Goal: Task Accomplishment & Management: Complete application form

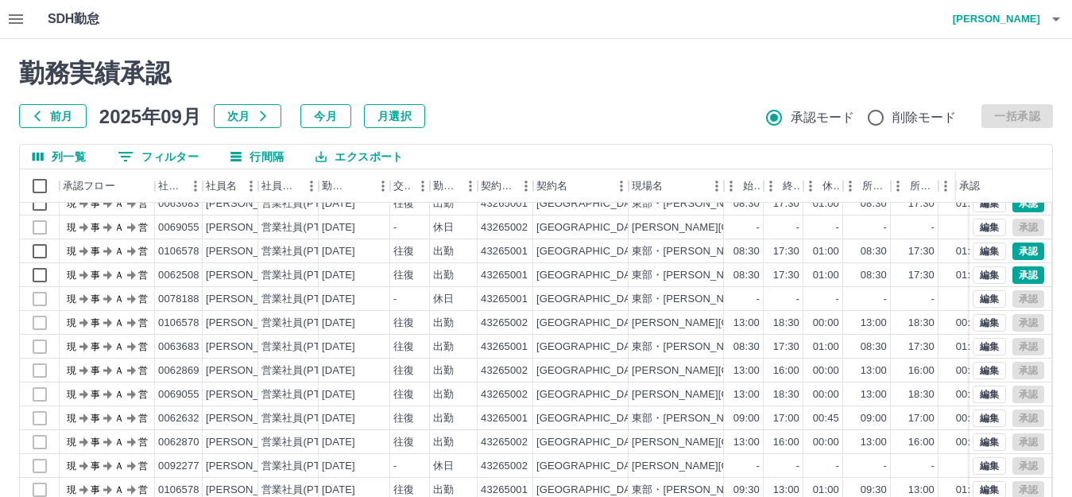
scroll to position [79, 0]
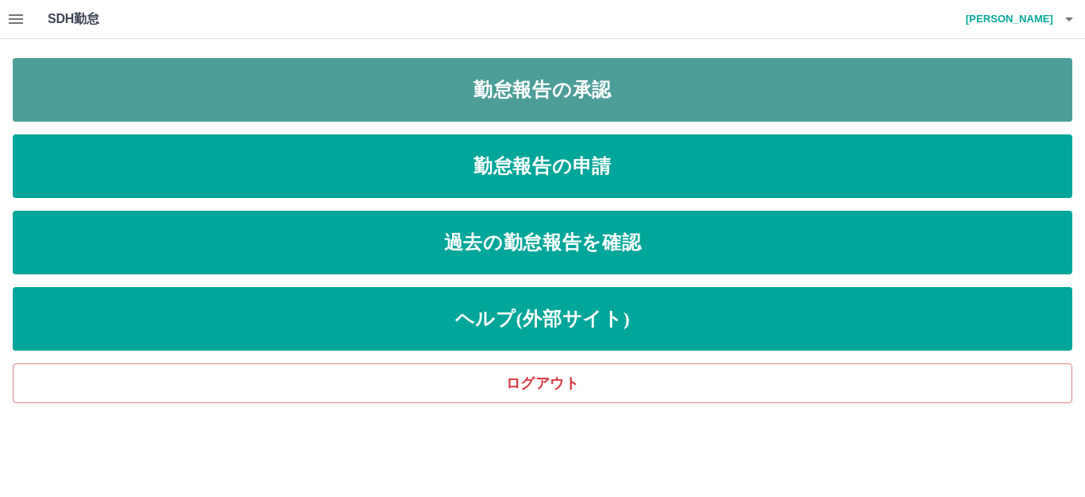
click at [587, 99] on link "勤怠報告の承認" at bounding box center [543, 90] width 1060 height 64
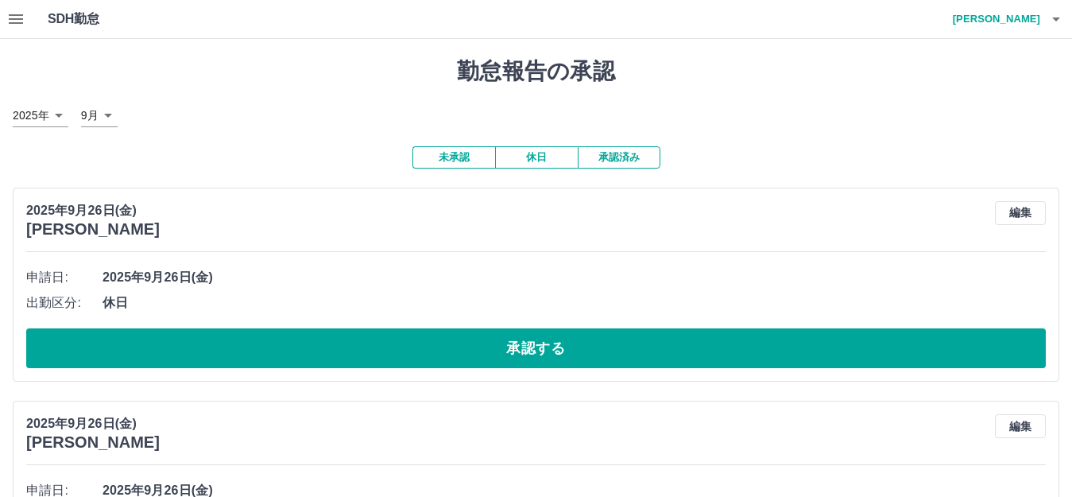
click at [17, 14] on icon "button" at bounding box center [16, 19] width 14 height 10
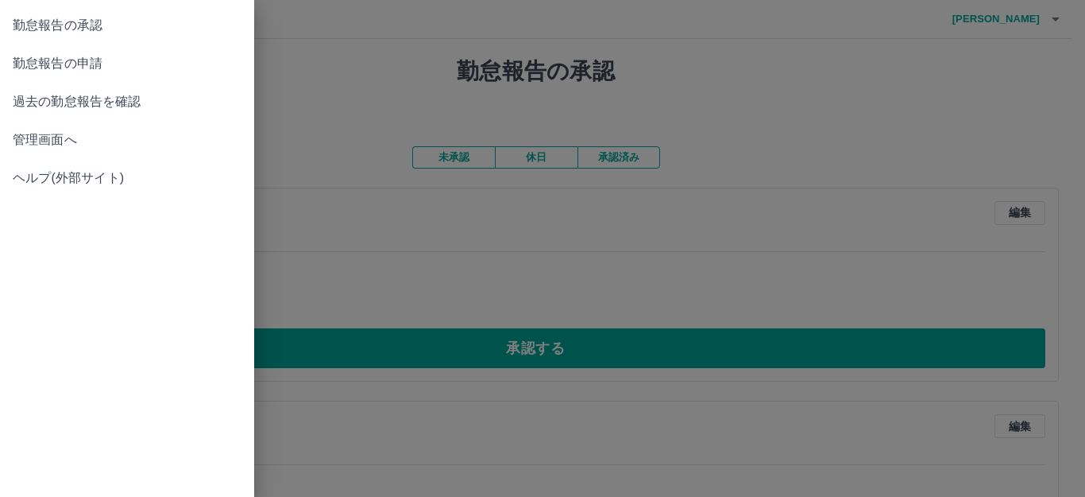
click at [78, 144] on span "管理画面へ" at bounding box center [127, 139] width 229 height 19
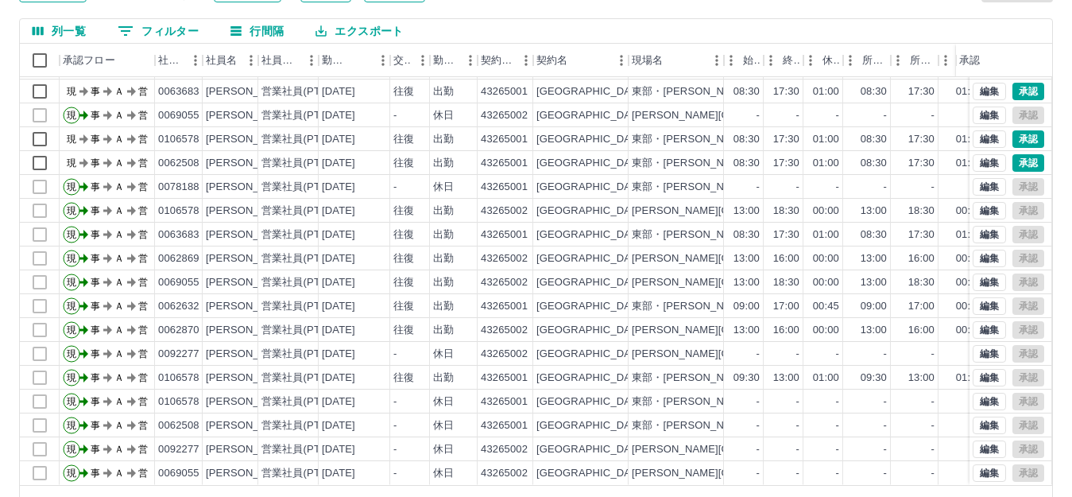
scroll to position [175, 0]
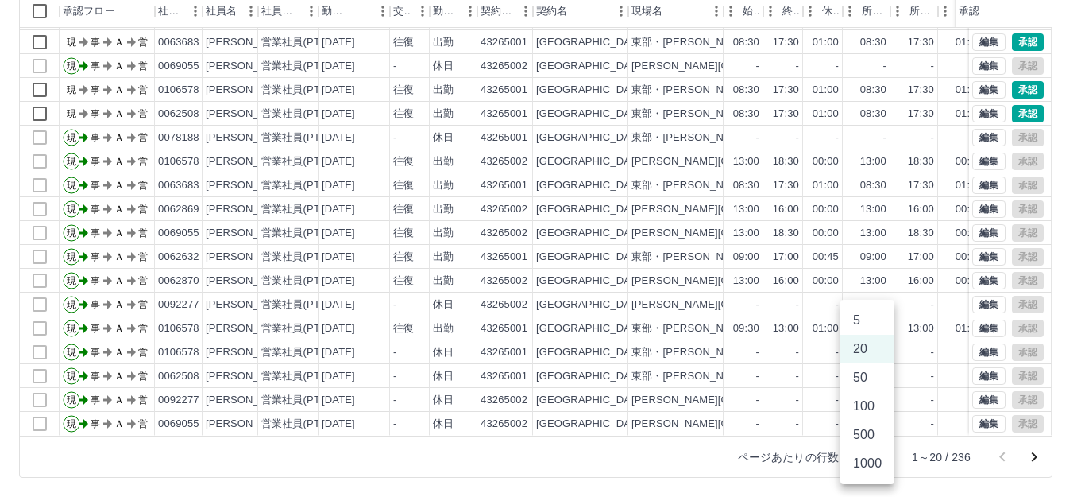
click at [871, 457] on body "SDH勤怠 西舘　優一 勤務実績承認 前月 2025年09月 次月 今月 月選択 承認モード 削除モード 一括承認 列一覧 0 フィルター 行間隔 エクスポー…" at bounding box center [542, 160] width 1085 height 671
click at [870, 381] on li "50" at bounding box center [868, 377] width 54 height 29
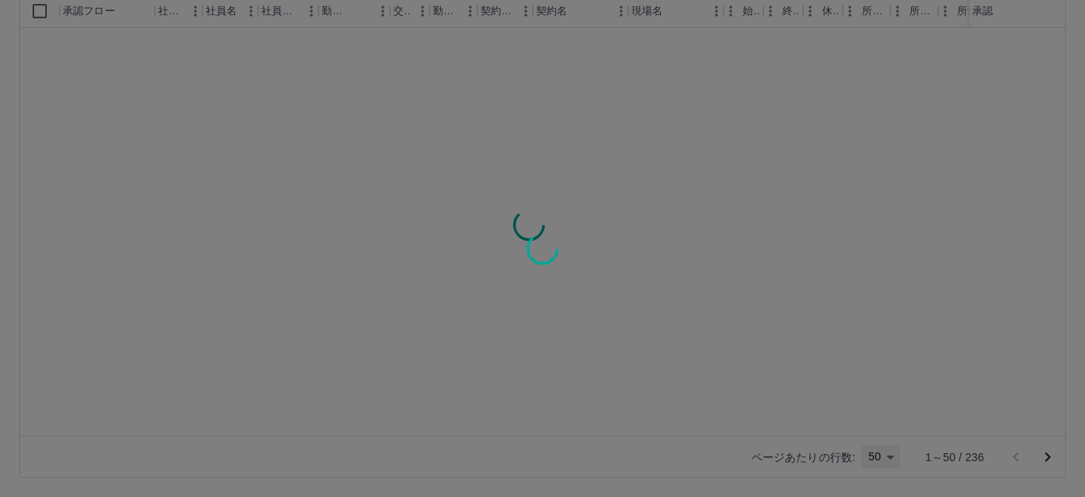
type input "**"
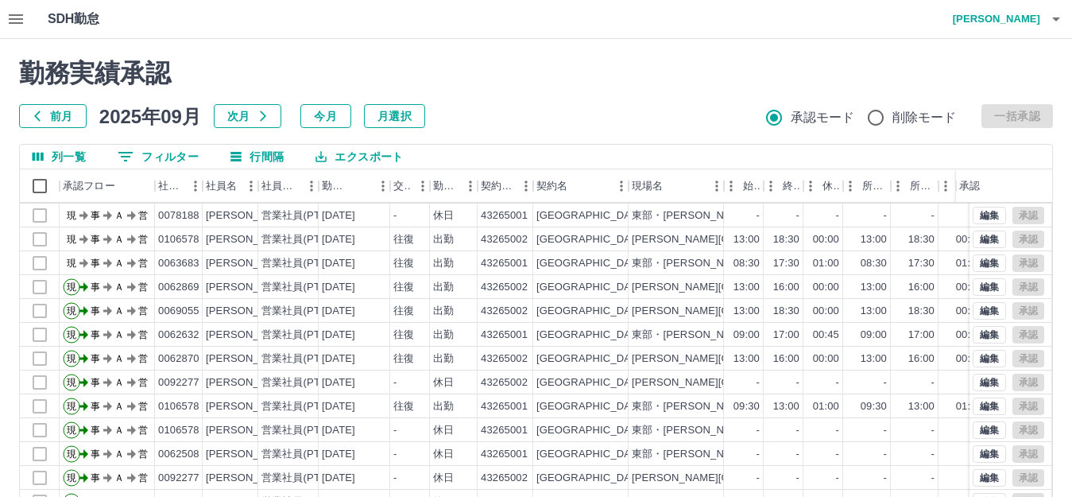
scroll to position [162, 0]
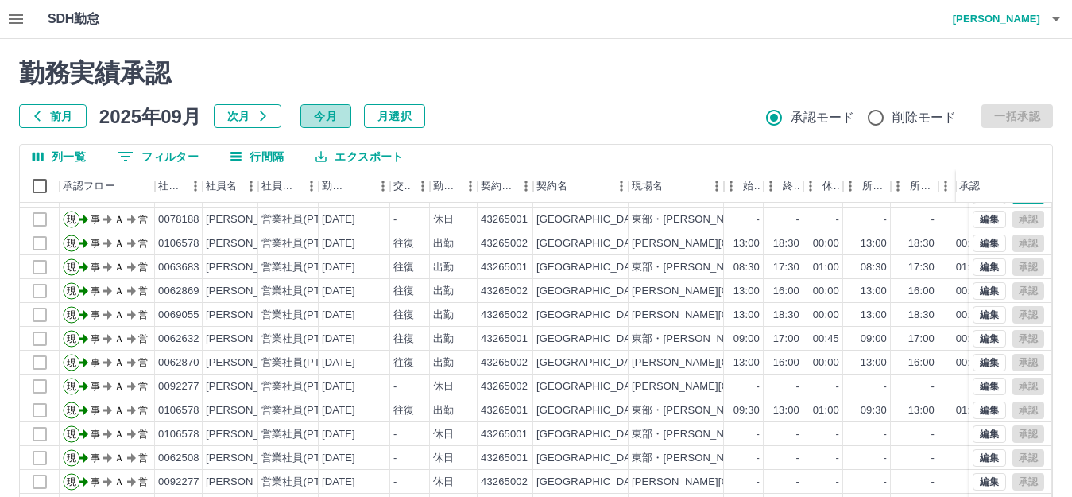
click at [329, 118] on button "今月" at bounding box center [325, 116] width 51 height 24
click at [328, 113] on button "今月" at bounding box center [325, 116] width 51 height 24
click at [408, 111] on button "月選択" at bounding box center [394, 116] width 61 height 24
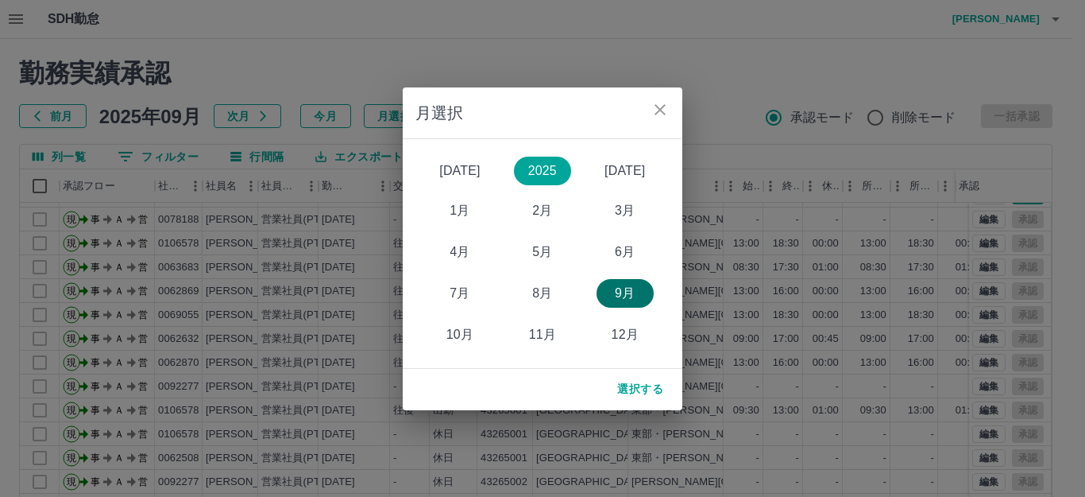
click at [636, 300] on button "9月" at bounding box center [625, 293] width 57 height 29
click at [660, 111] on icon "close" at bounding box center [660, 109] width 19 height 19
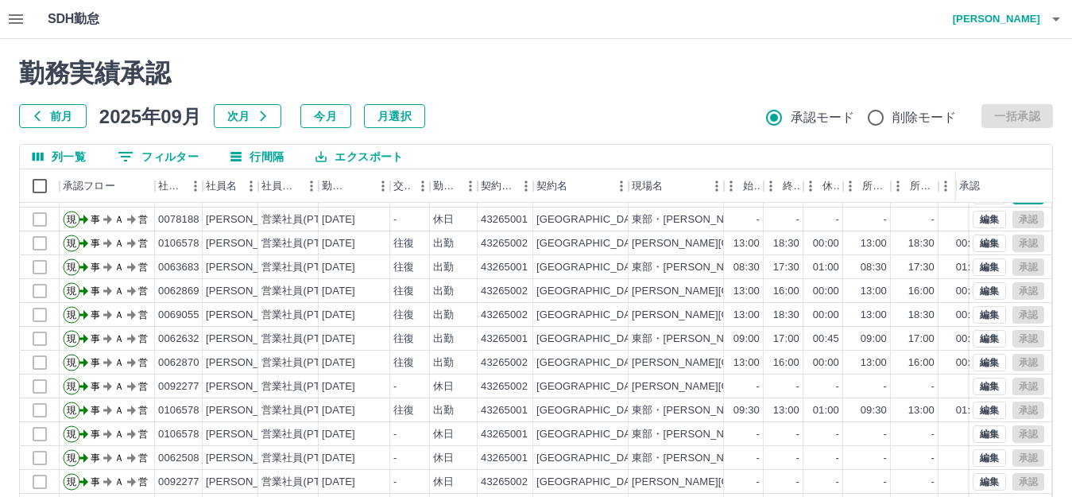
click at [520, 76] on h2 "勤務実績承認" at bounding box center [536, 73] width 1034 height 30
click at [16, 20] on icon "button" at bounding box center [16, 19] width 14 height 10
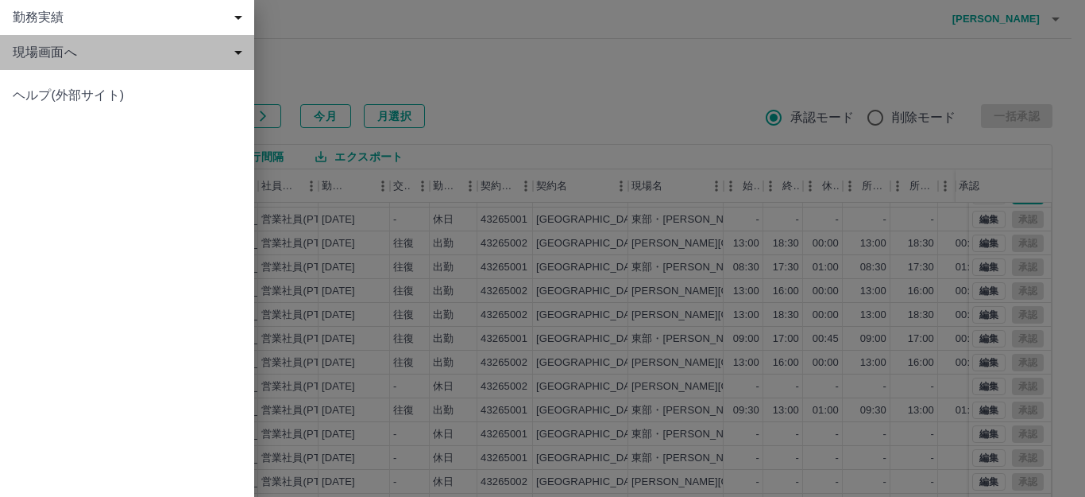
click at [100, 55] on span "現場画面へ" at bounding box center [130, 52] width 235 height 19
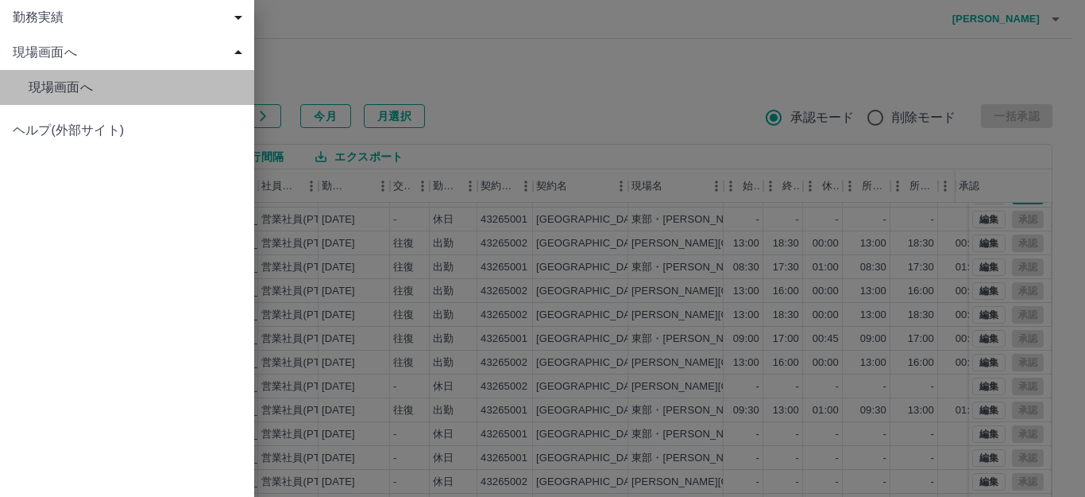
click at [113, 87] on span "現場画面へ" at bounding box center [135, 87] width 213 height 19
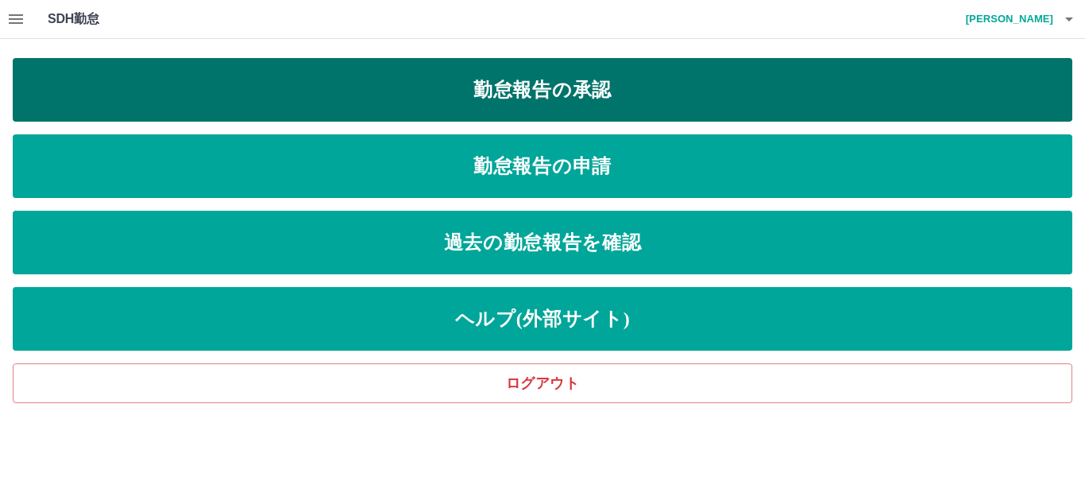
click at [591, 108] on link "勤怠報告の承認" at bounding box center [543, 90] width 1060 height 64
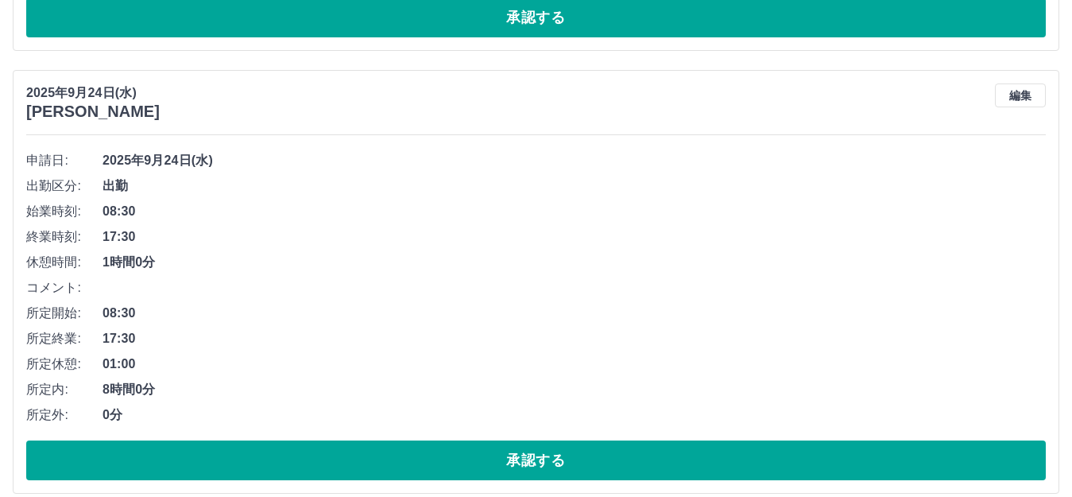
scroll to position [2116, 0]
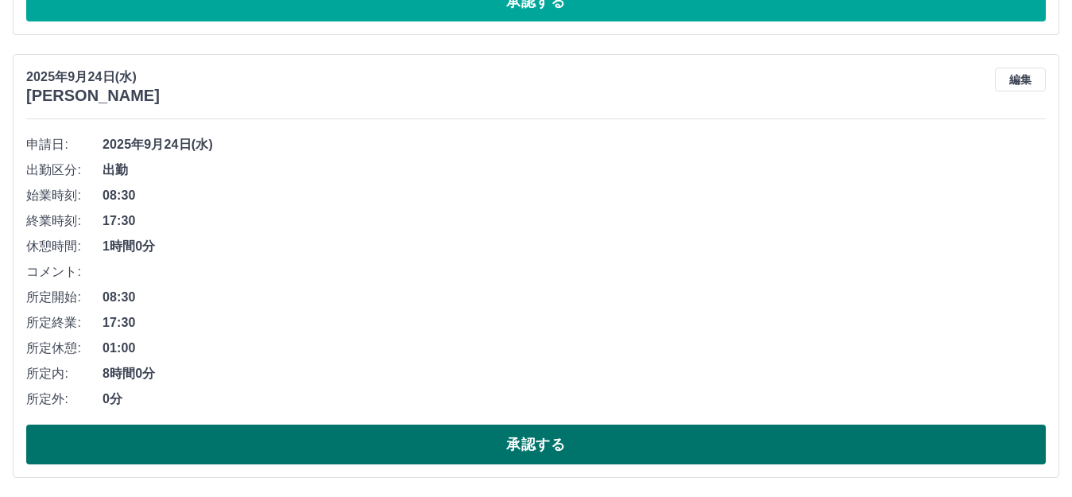
click at [531, 434] on button "承認する" at bounding box center [535, 444] width 1019 height 40
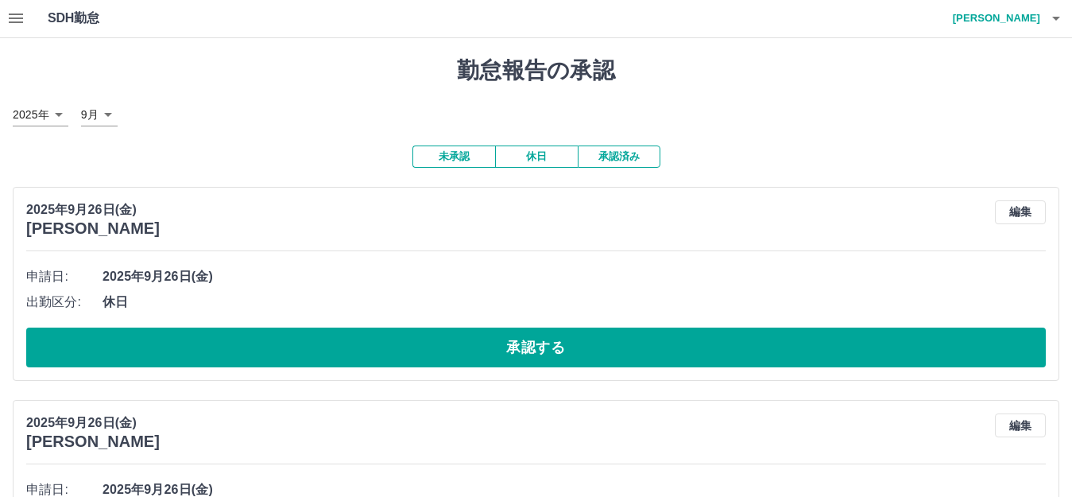
scroll to position [0, 0]
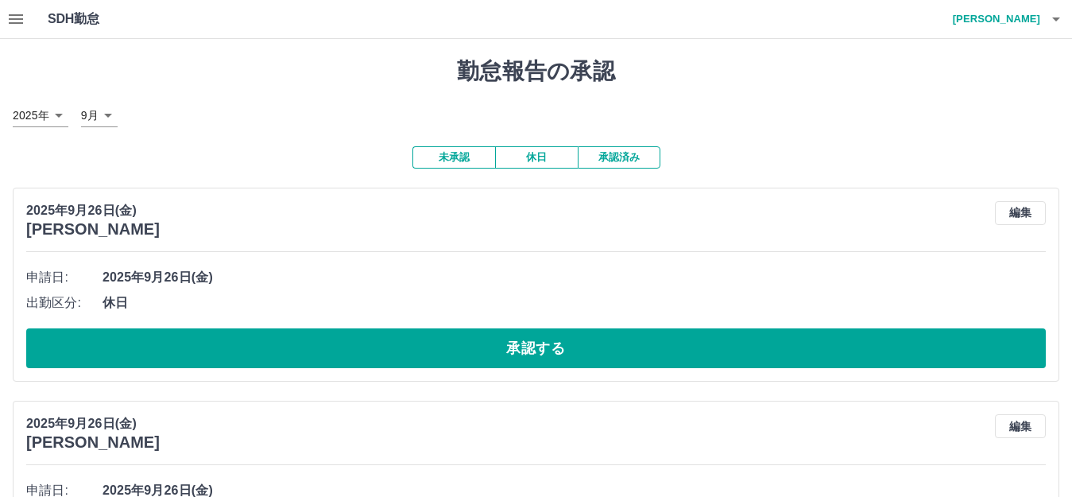
click at [19, 21] on icon "button" at bounding box center [15, 19] width 19 height 19
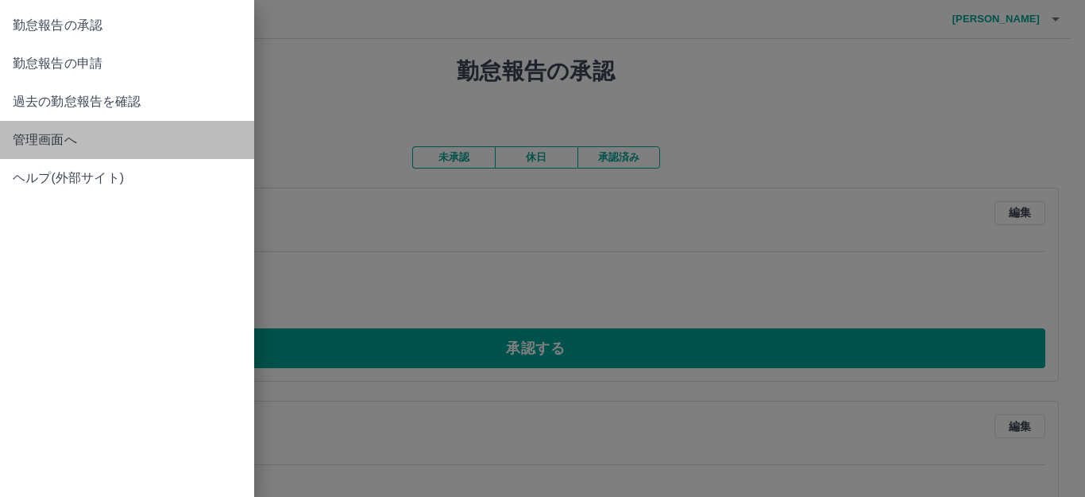
click at [126, 132] on span "管理画面へ" at bounding box center [127, 139] width 229 height 19
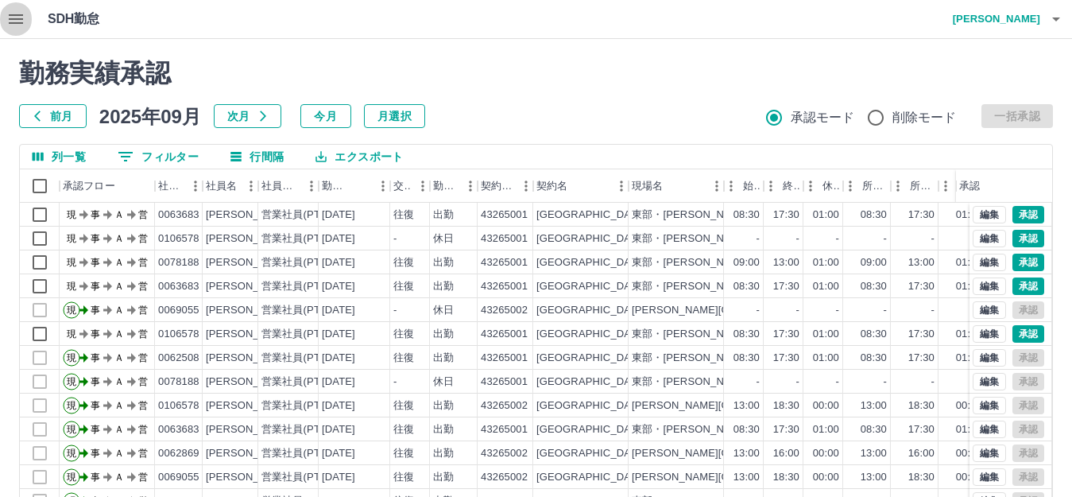
click at [18, 23] on icon "button" at bounding box center [16, 19] width 14 height 10
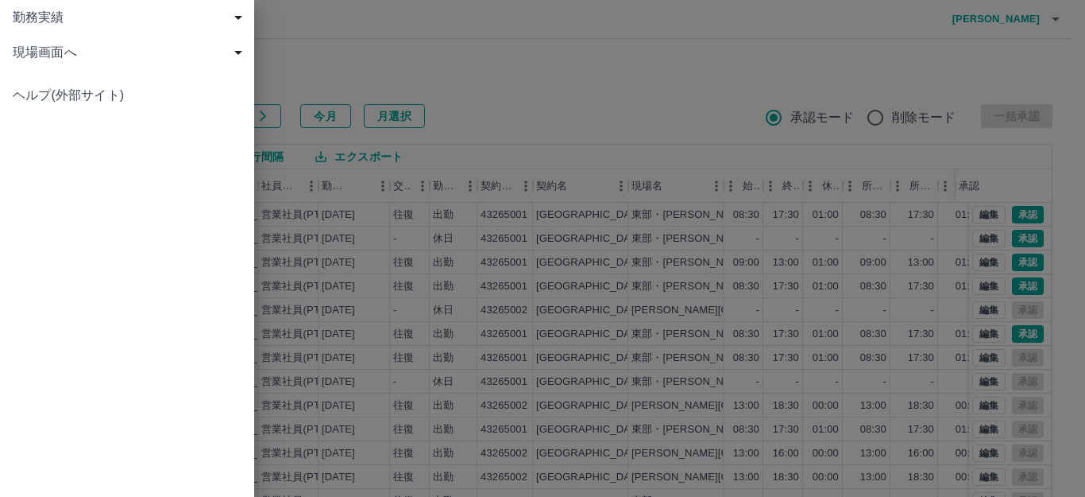
click at [133, 60] on span "現場画面へ" at bounding box center [130, 52] width 235 height 19
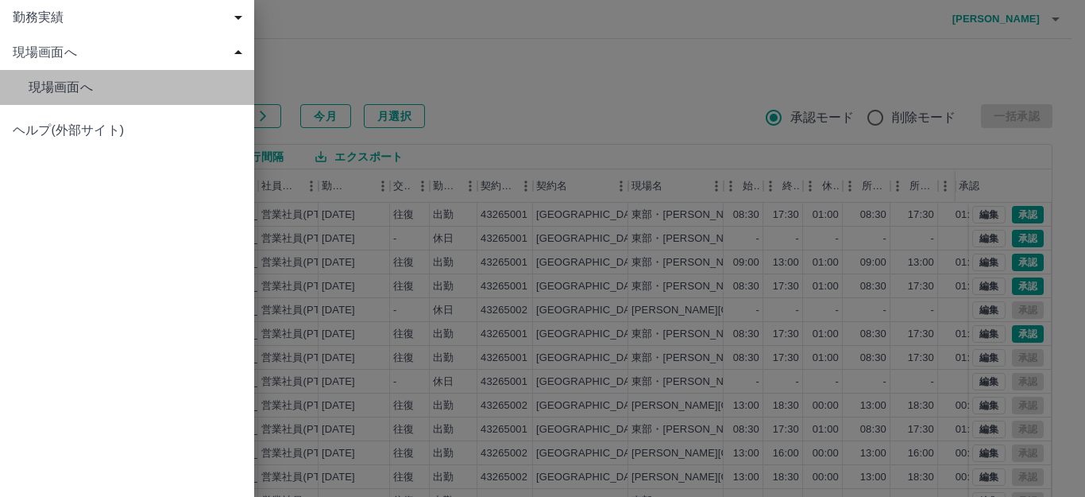
click at [163, 85] on span "現場画面へ" at bounding box center [135, 87] width 213 height 19
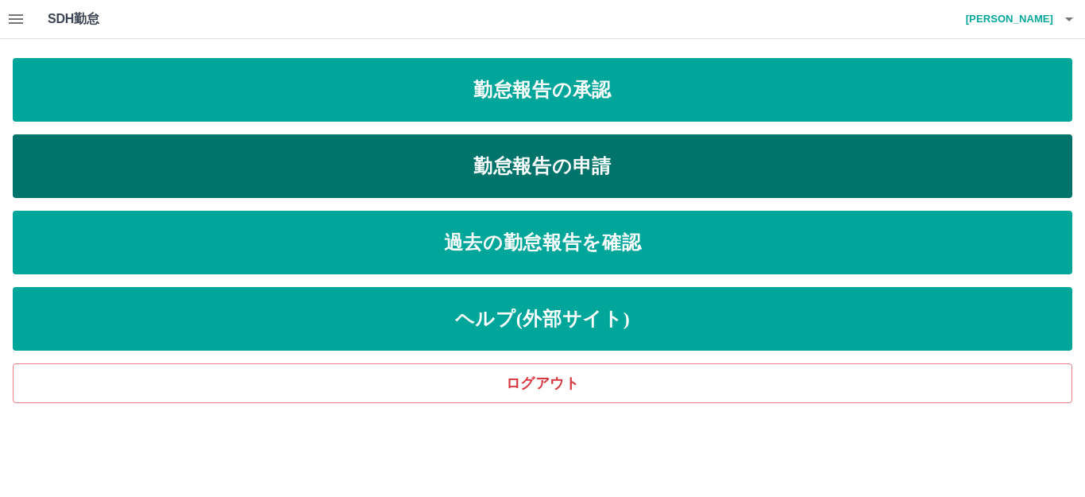
click at [565, 172] on link "勤怠報告の申請" at bounding box center [543, 166] width 1060 height 64
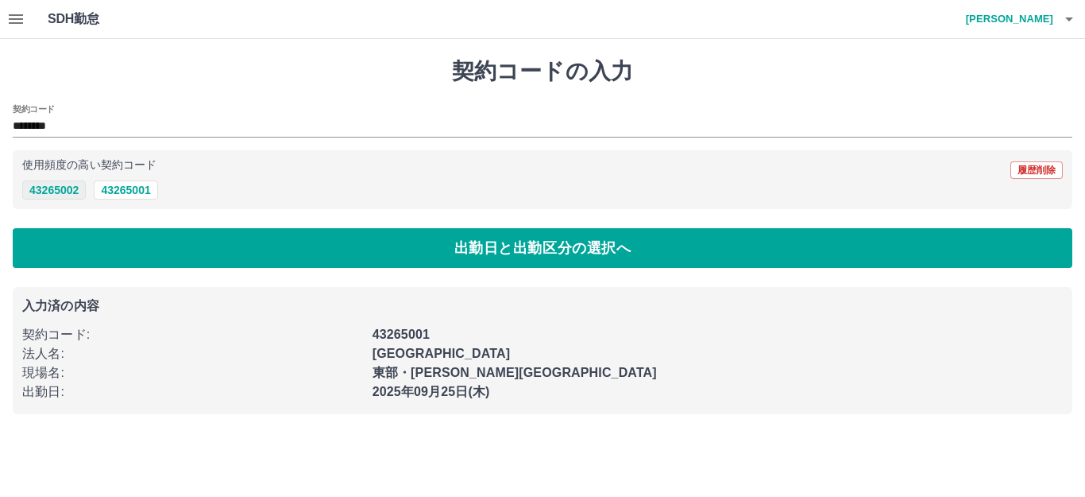
click at [65, 190] on button "43265002" at bounding box center [54, 189] width 64 height 19
type input "********"
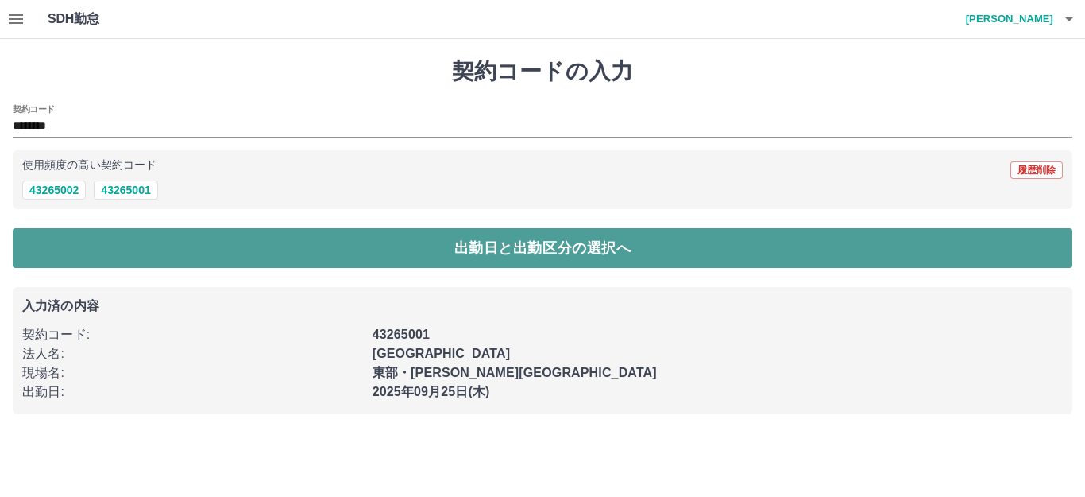
click at [512, 254] on button "出勤日と出勤区分の選択へ" at bounding box center [543, 248] width 1060 height 40
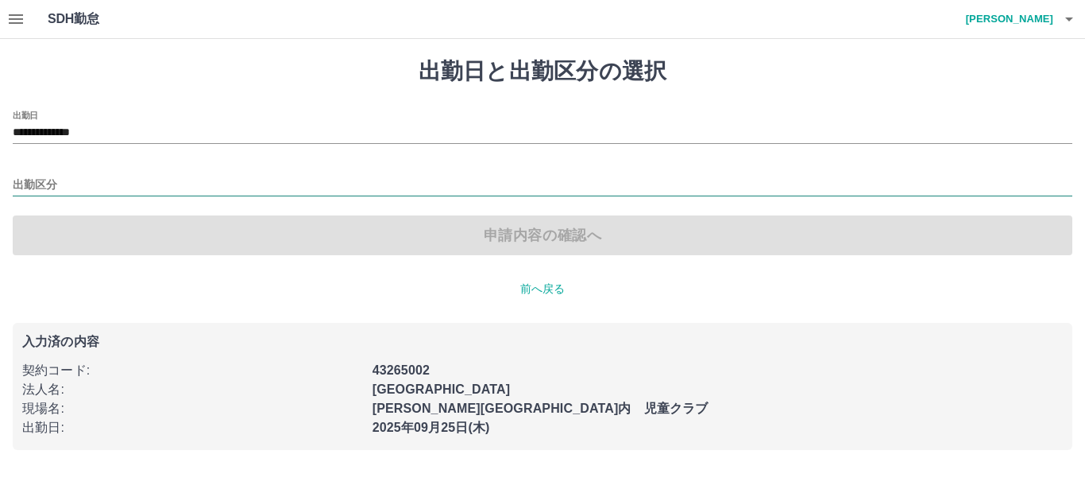
click at [265, 178] on input "出勤区分" at bounding box center [543, 186] width 1060 height 20
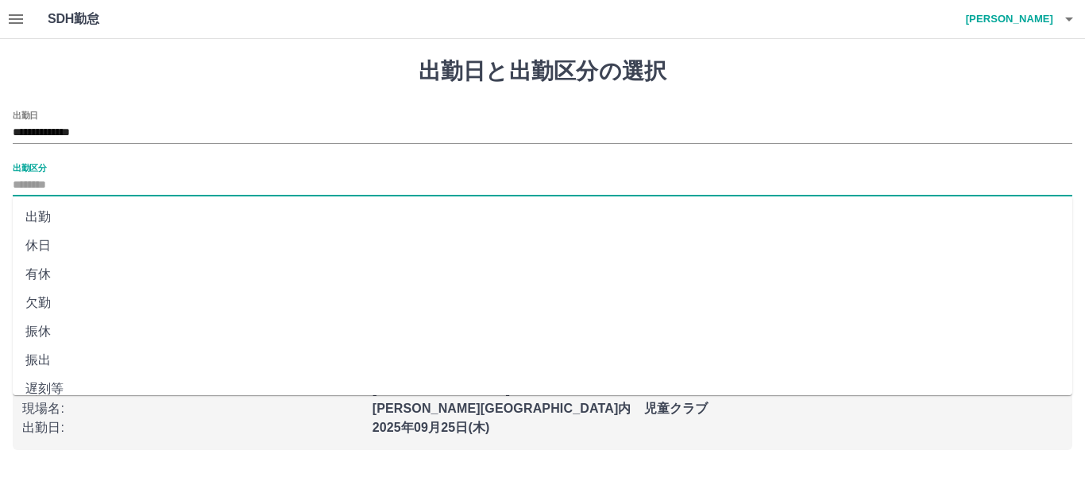
click at [133, 210] on li "出勤" at bounding box center [543, 217] width 1060 height 29
type input "**"
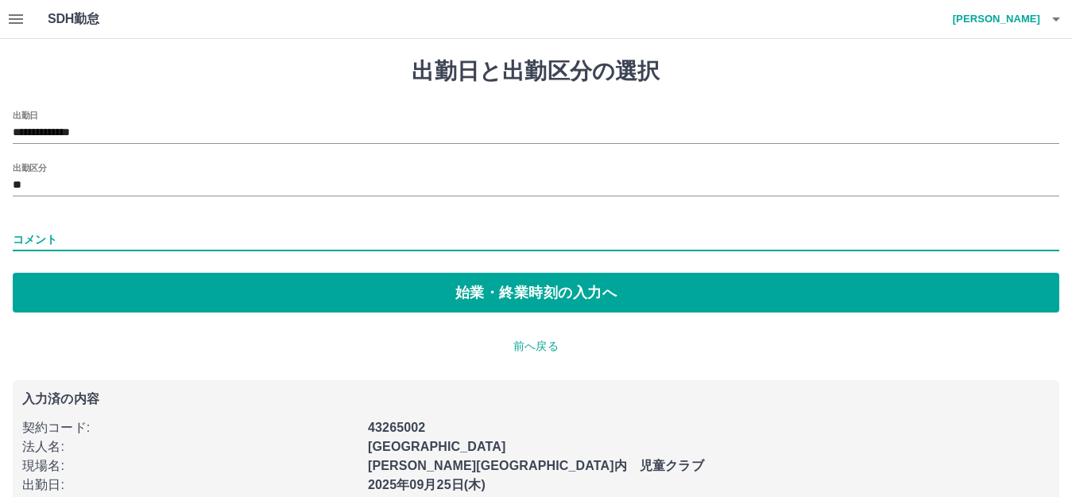
click at [317, 234] on input "コメント" at bounding box center [536, 239] width 1046 height 23
type input "**********"
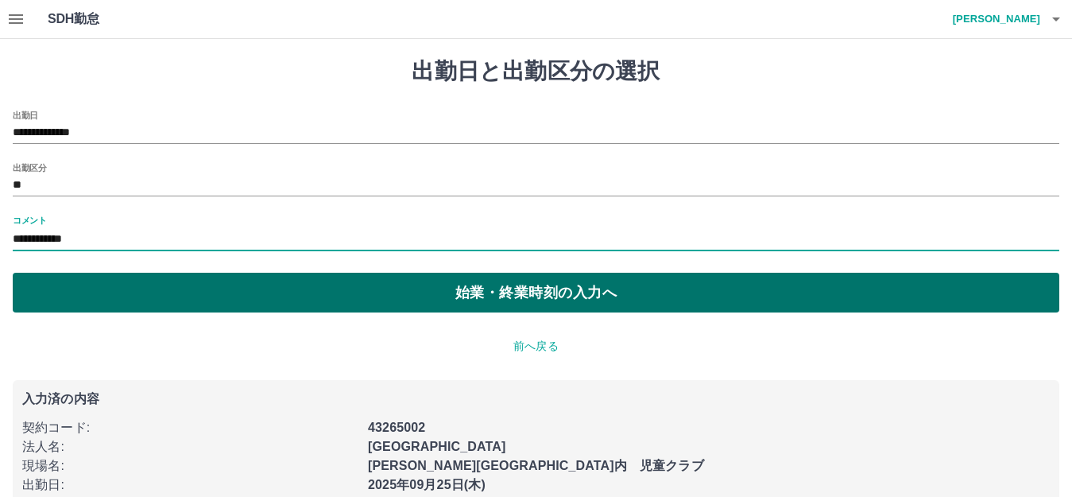
click at [512, 299] on button "始業・終業時刻の入力へ" at bounding box center [536, 293] width 1046 height 40
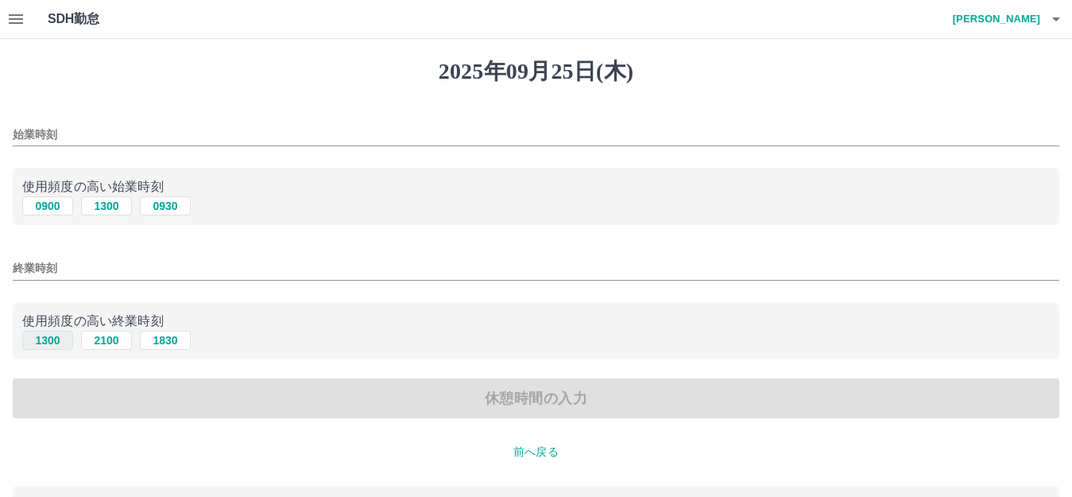
click at [56, 338] on button "1300" at bounding box center [47, 340] width 51 height 19
type input "****"
click at [107, 207] on button "1300" at bounding box center [106, 205] width 51 height 19
type input "****"
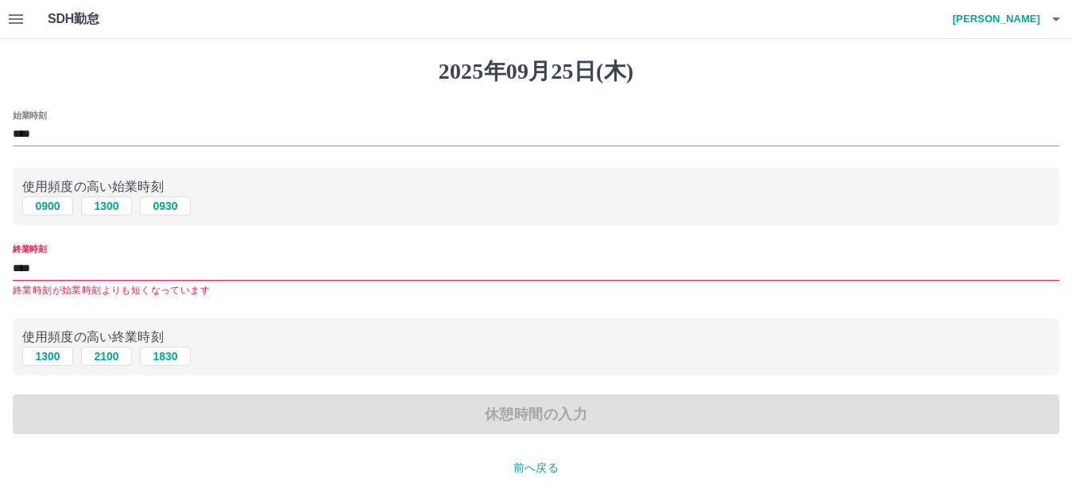
click at [101, 264] on input "****" at bounding box center [536, 268] width 1046 height 23
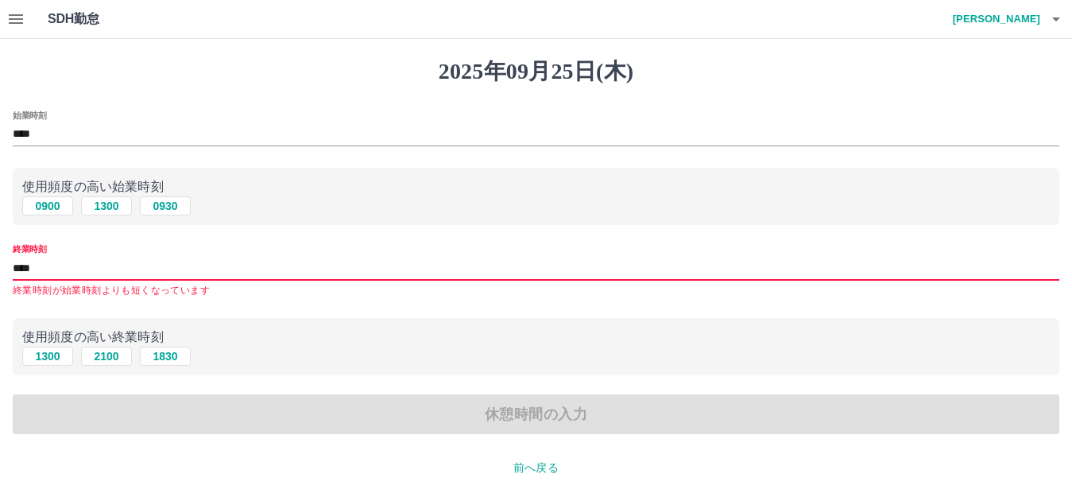
drag, startPoint x: 101, startPoint y: 264, endPoint x: 76, endPoint y: 266, distance: 24.7
click at [76, 266] on input "****" at bounding box center [536, 268] width 1046 height 23
click at [158, 356] on button "1830" at bounding box center [165, 355] width 51 height 19
type input "****"
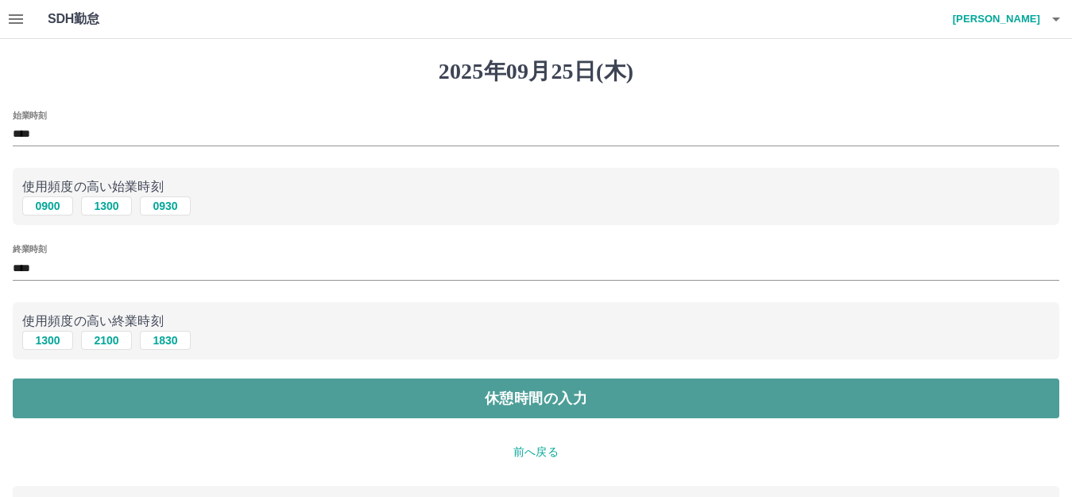
click at [553, 400] on button "休憩時間の入力" at bounding box center [536, 398] width 1046 height 40
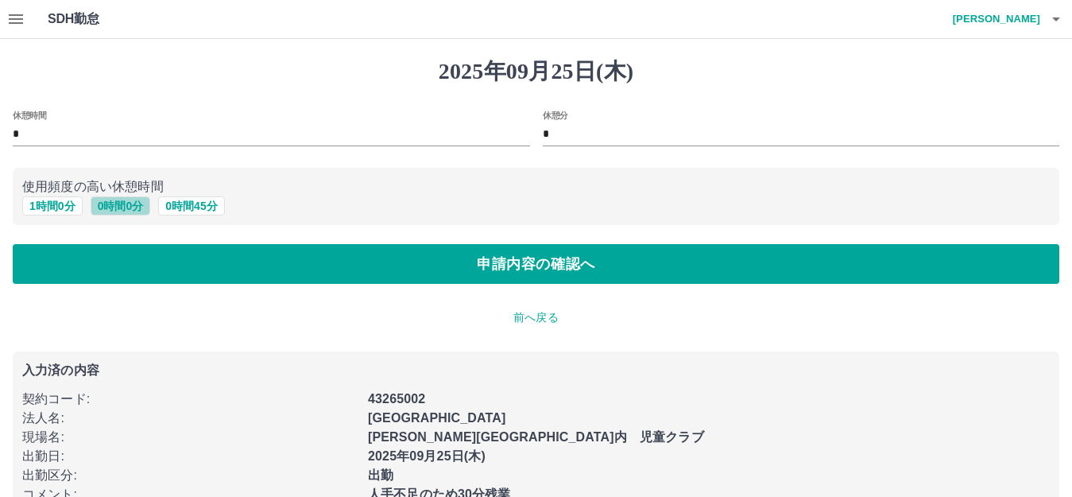
click at [138, 207] on button "0 時間 0 分" at bounding box center [121, 205] width 60 height 19
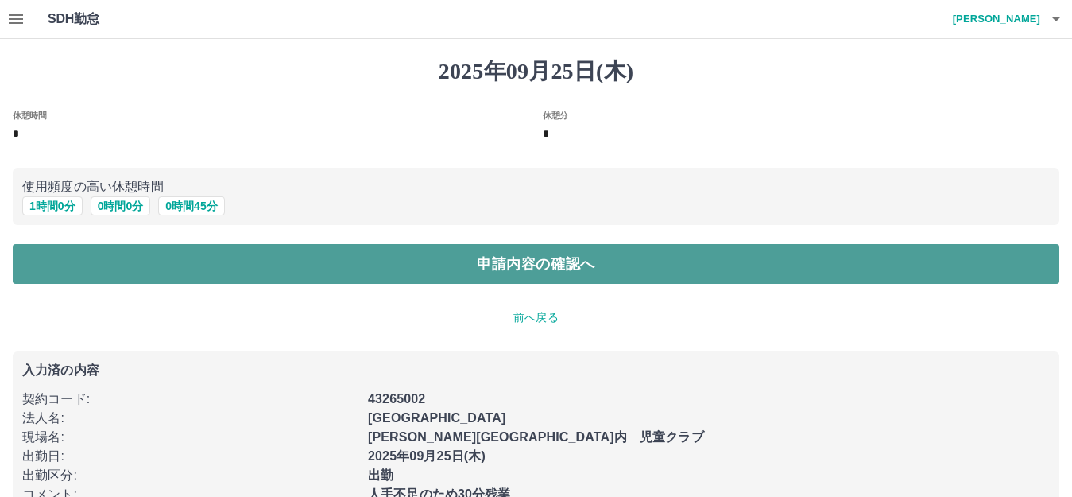
click at [527, 262] on button "申請内容の確認へ" at bounding box center [536, 264] width 1046 height 40
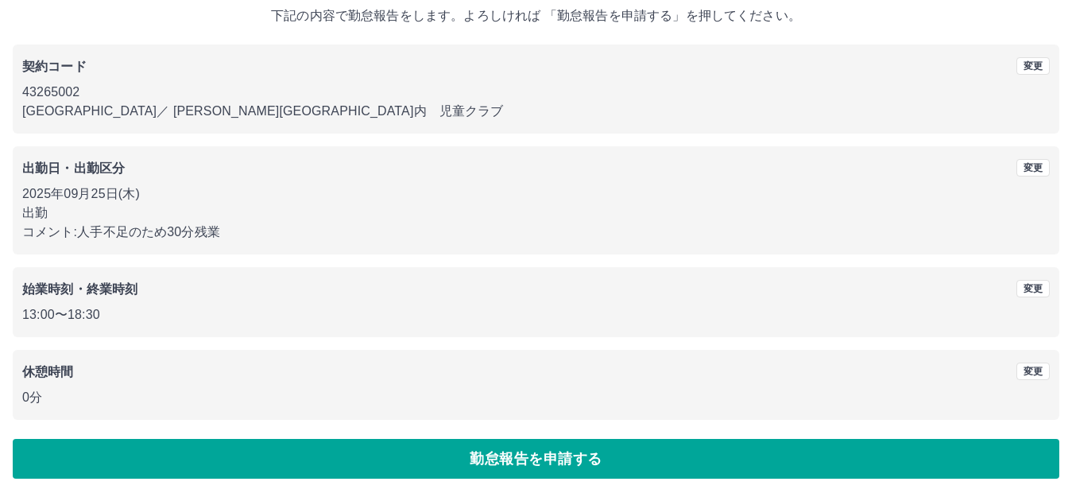
scroll to position [99, 0]
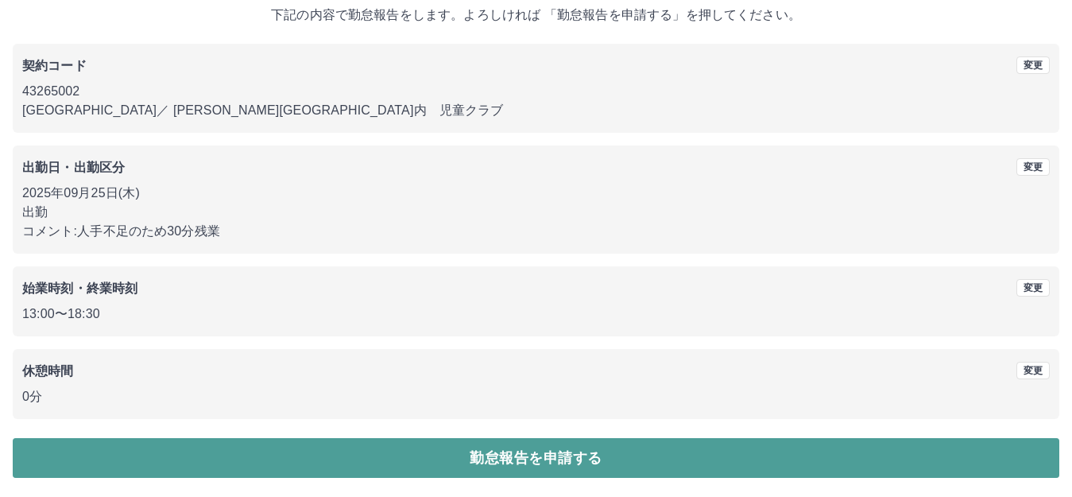
click at [528, 458] on button "勤怠報告を申請する" at bounding box center [536, 458] width 1046 height 40
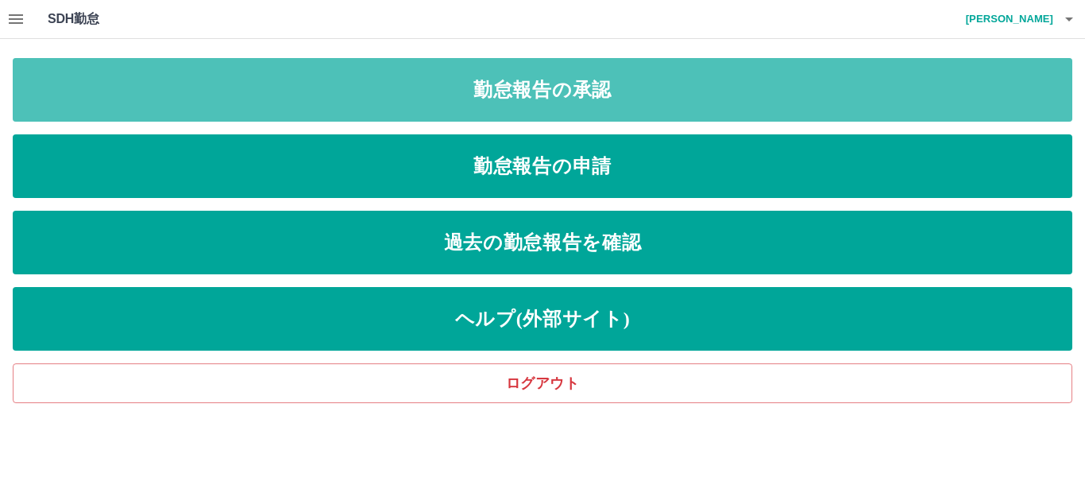
click at [554, 85] on link "勤怠報告の承認" at bounding box center [543, 90] width 1060 height 64
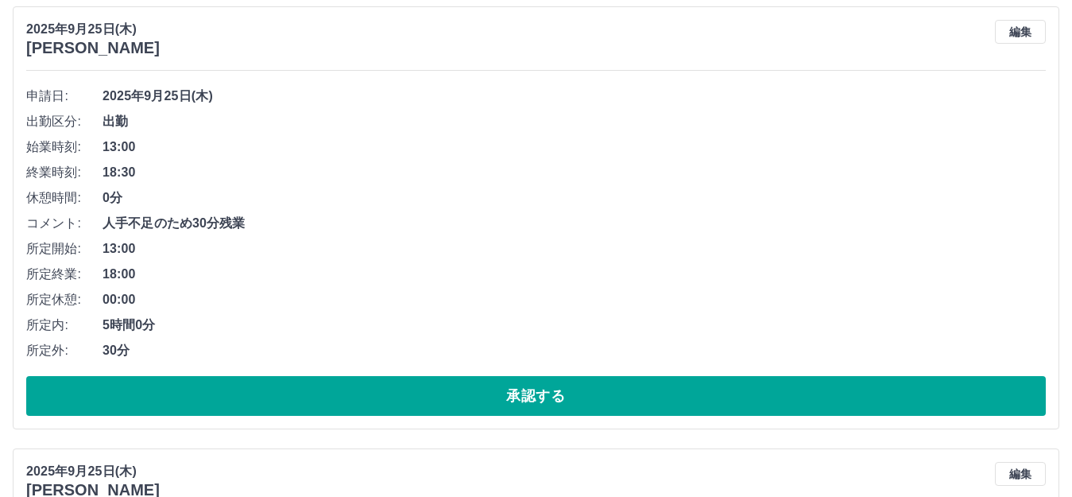
scroll to position [1748, 0]
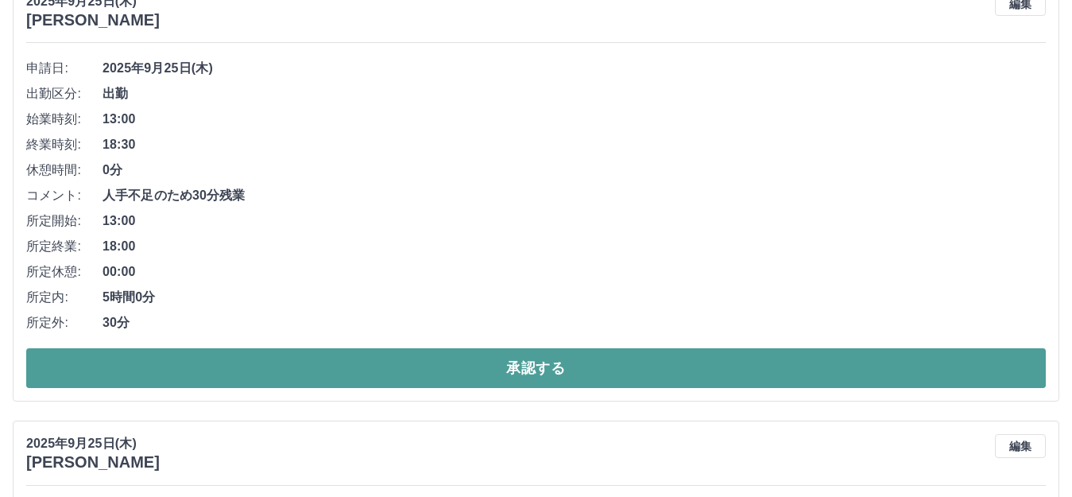
click at [538, 363] on button "承認する" at bounding box center [535, 368] width 1019 height 40
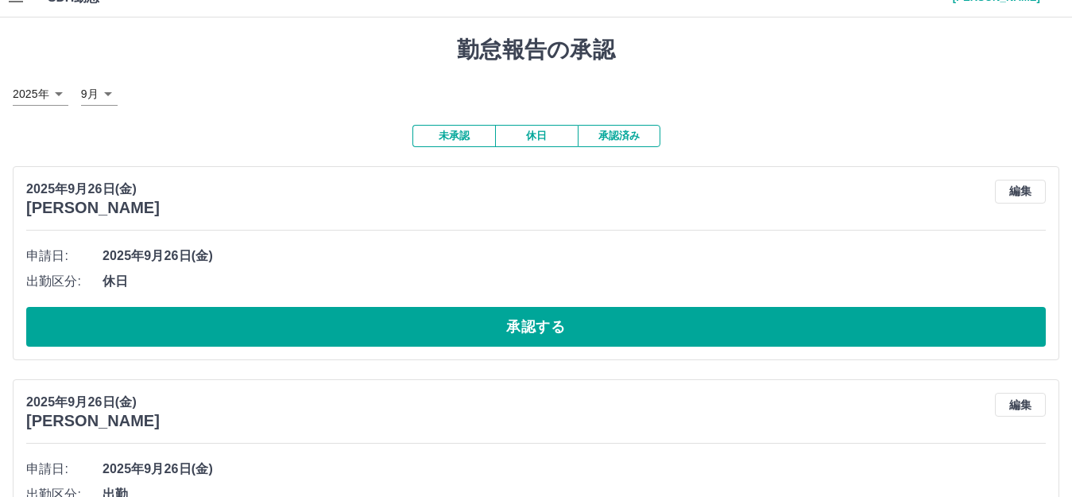
scroll to position [0, 0]
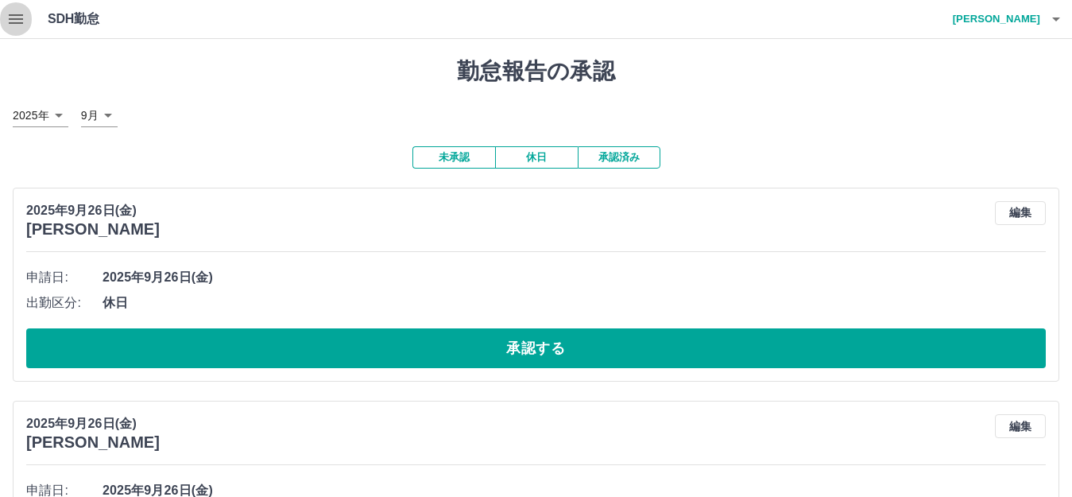
click at [16, 11] on icon "button" at bounding box center [15, 19] width 19 height 19
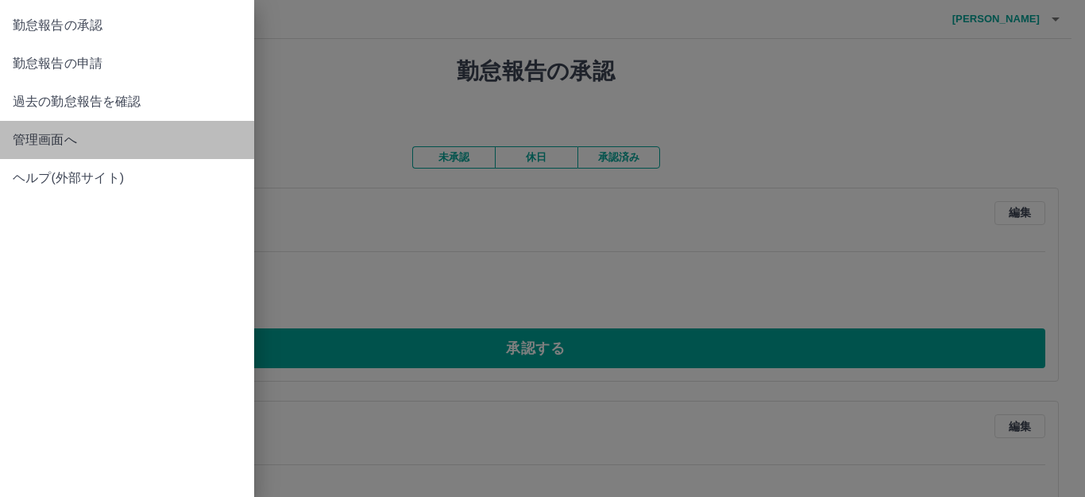
click at [96, 137] on span "管理画面へ" at bounding box center [127, 139] width 229 height 19
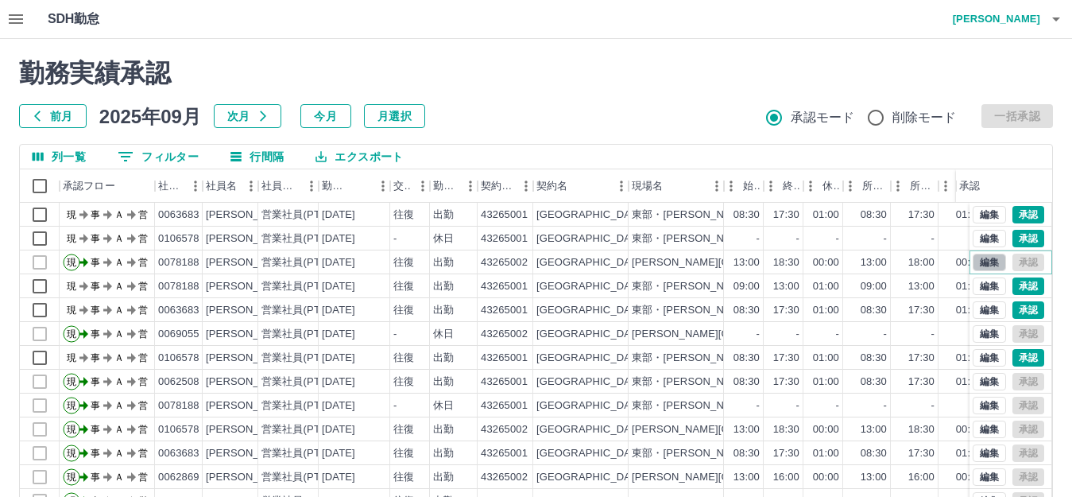
click at [973, 258] on button "編集" at bounding box center [989, 261] width 33 height 17
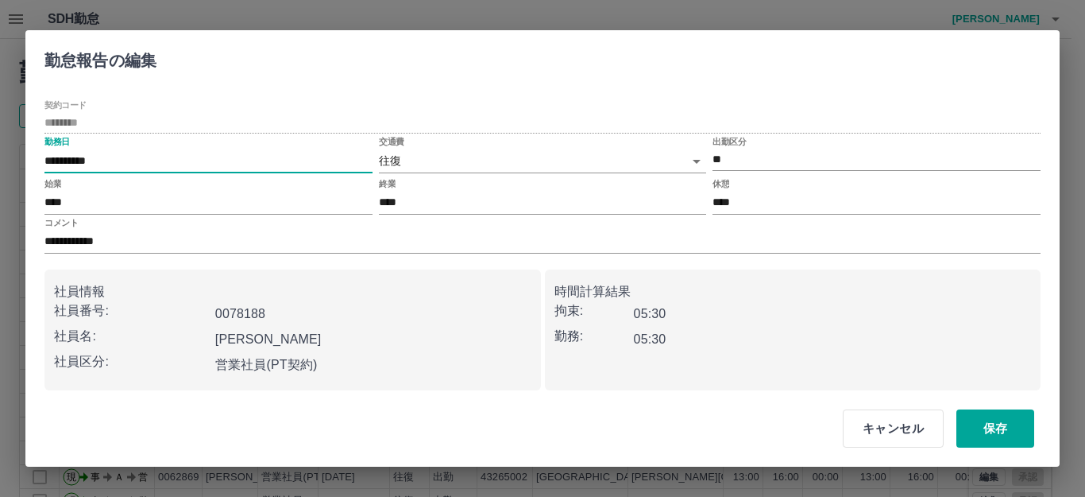
click at [117, 162] on input "**********" at bounding box center [208, 160] width 328 height 23
drag, startPoint x: 117, startPoint y: 162, endPoint x: 99, endPoint y: 158, distance: 18.7
click at [99, 158] on input "**********" at bounding box center [208, 160] width 328 height 23
type input "**********"
click at [1001, 431] on button "保存" at bounding box center [996, 428] width 78 height 38
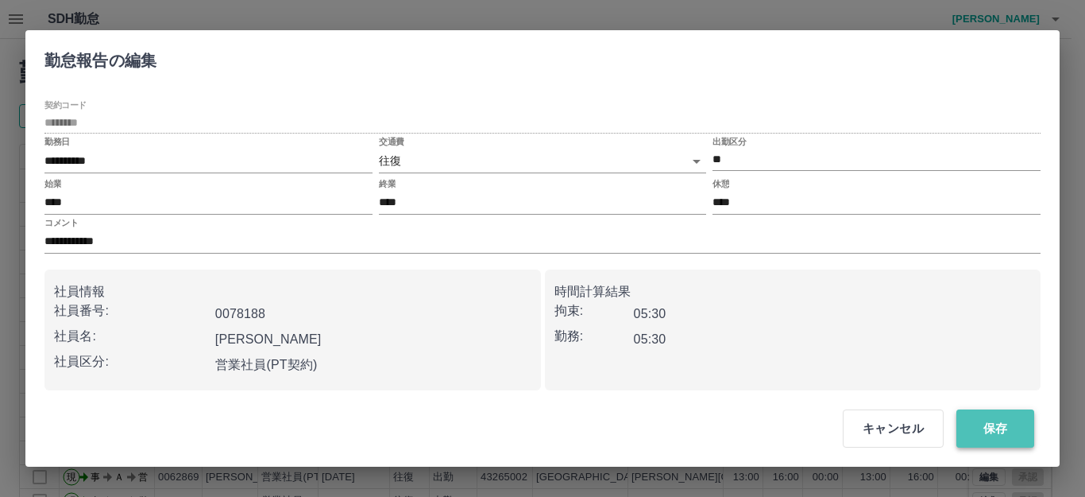
click at [997, 430] on button "保存" at bounding box center [996, 428] width 78 height 38
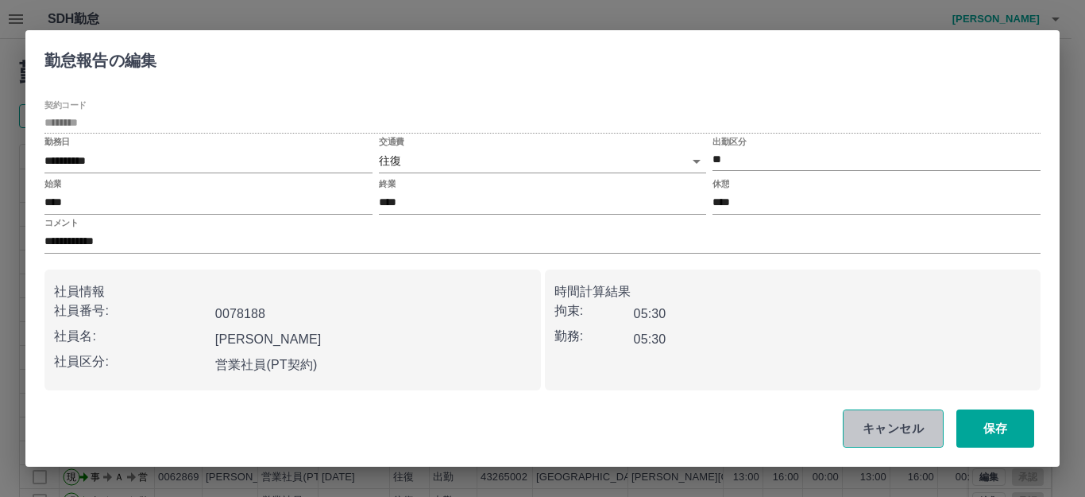
click at [882, 430] on button "キャンセル" at bounding box center [893, 428] width 101 height 38
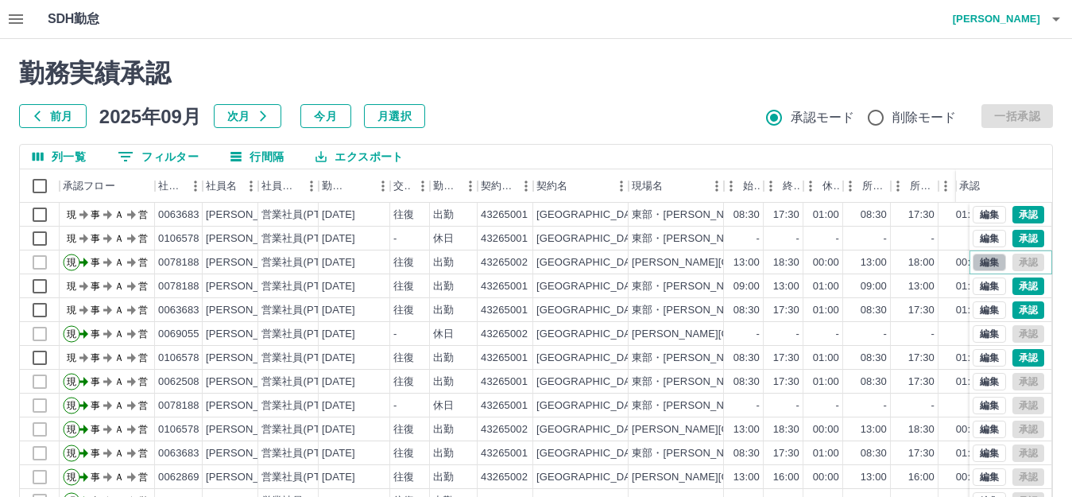
click at [981, 265] on button "編集" at bounding box center [989, 261] width 33 height 17
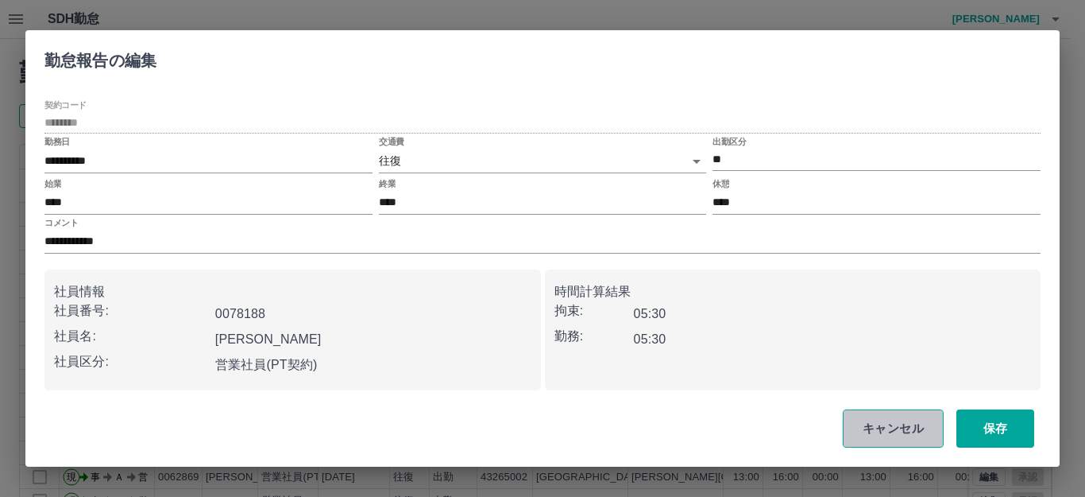
click at [889, 416] on button "キャンセル" at bounding box center [893, 428] width 101 height 38
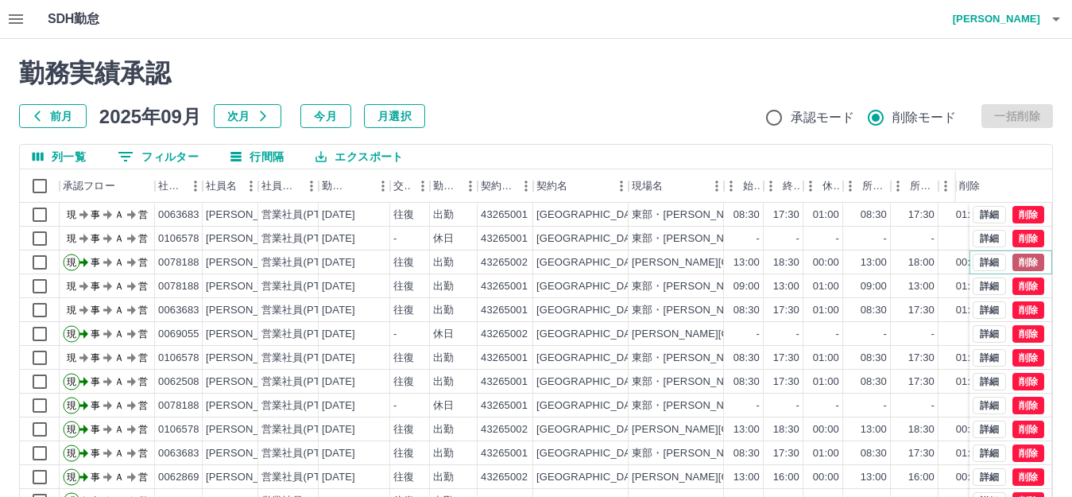
click at [1012, 261] on button "削除" at bounding box center [1028, 261] width 32 height 17
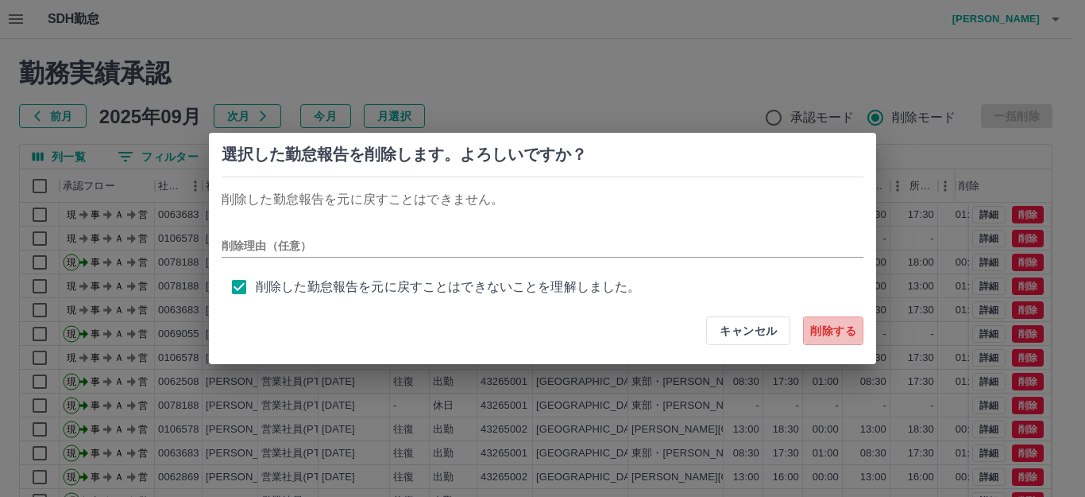
click at [833, 327] on button "削除する" at bounding box center [833, 330] width 60 height 29
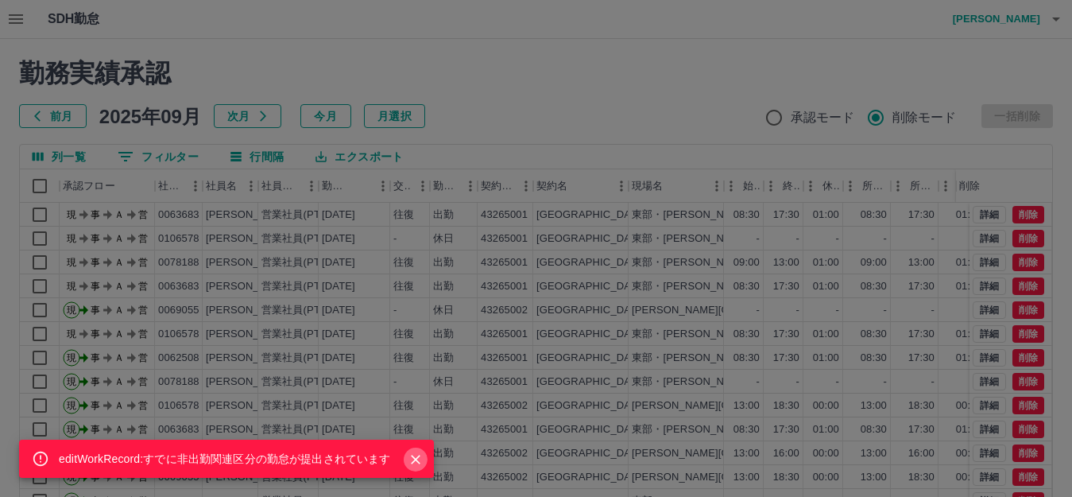
click at [416, 456] on icon "Close" at bounding box center [416, 459] width 16 height 16
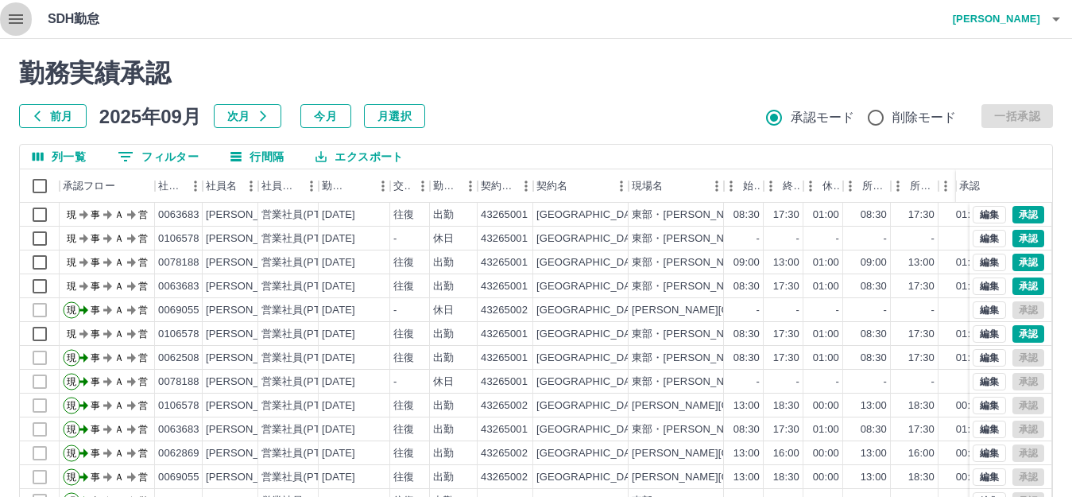
click at [15, 20] on icon "button" at bounding box center [16, 19] width 14 height 10
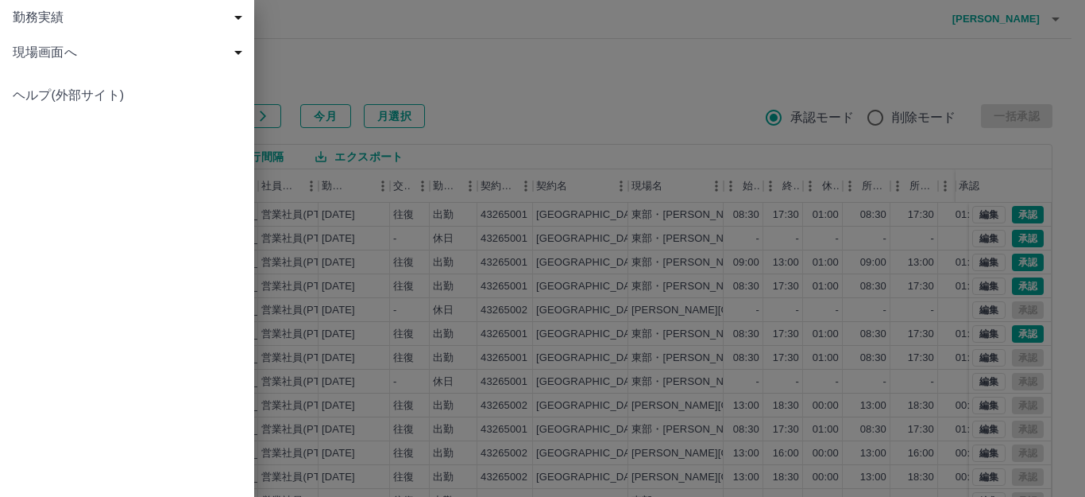
click at [66, 53] on span "現場画面へ" at bounding box center [130, 52] width 235 height 19
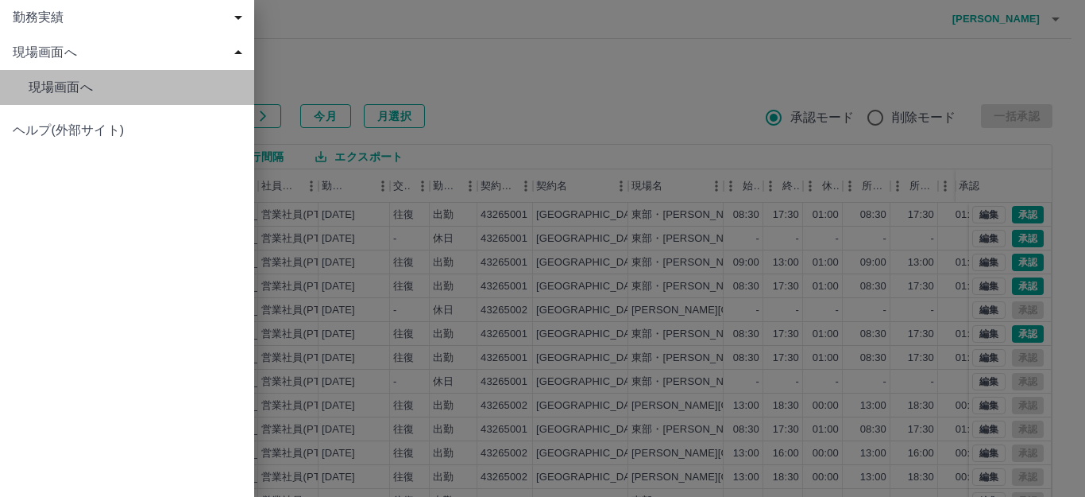
click at [118, 98] on link "現場画面へ" at bounding box center [127, 87] width 254 height 35
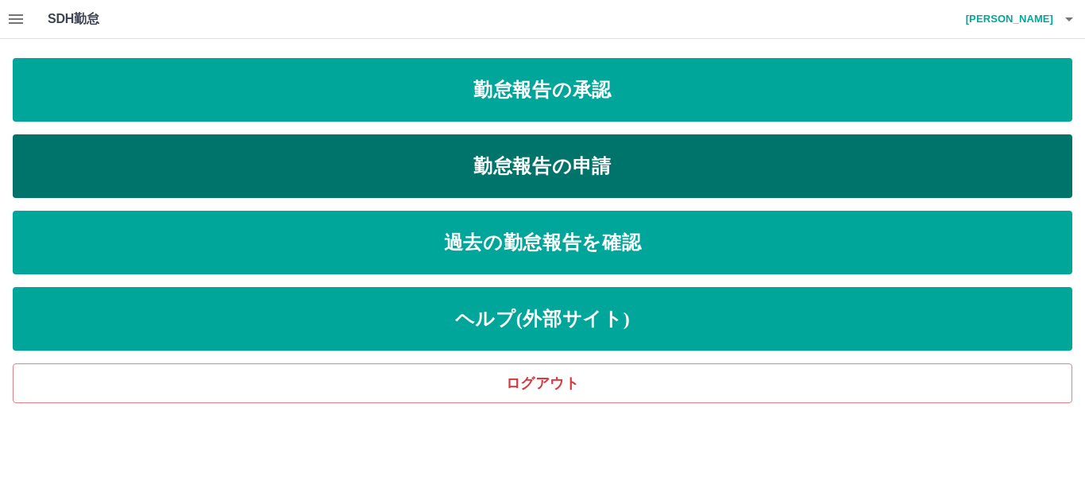
click at [485, 161] on link "勤怠報告の申請" at bounding box center [543, 166] width 1060 height 64
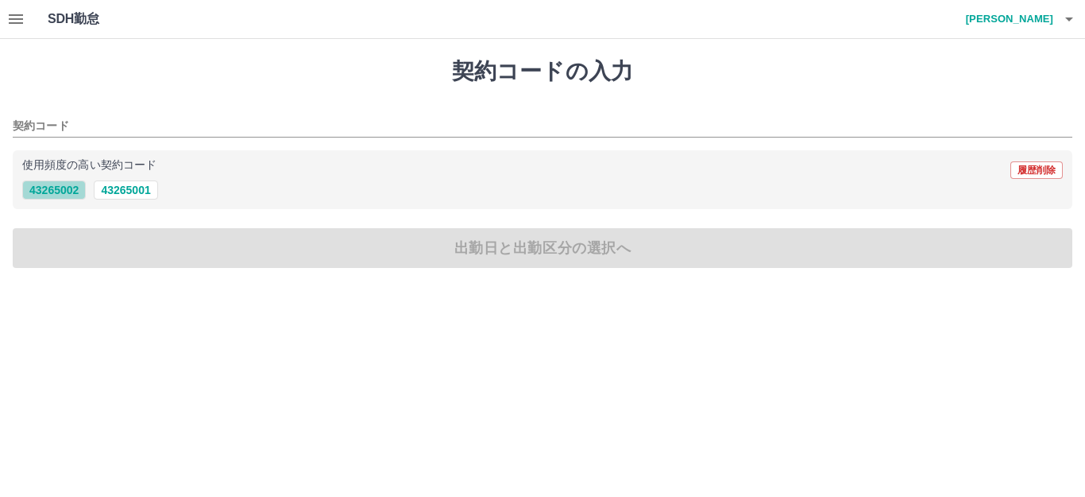
click at [74, 191] on button "43265002" at bounding box center [54, 189] width 64 height 19
type input "********"
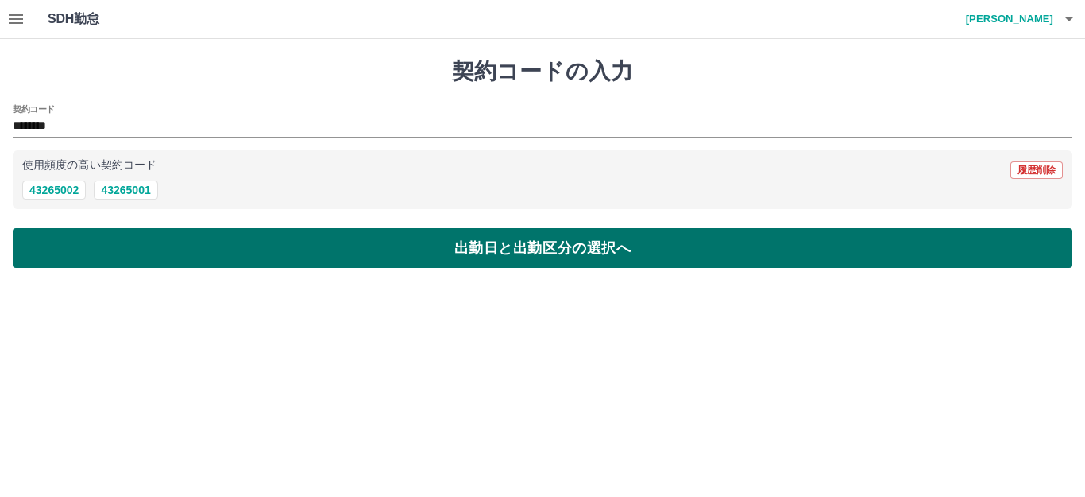
click at [475, 242] on button "出勤日と出勤区分の選択へ" at bounding box center [543, 248] width 1060 height 40
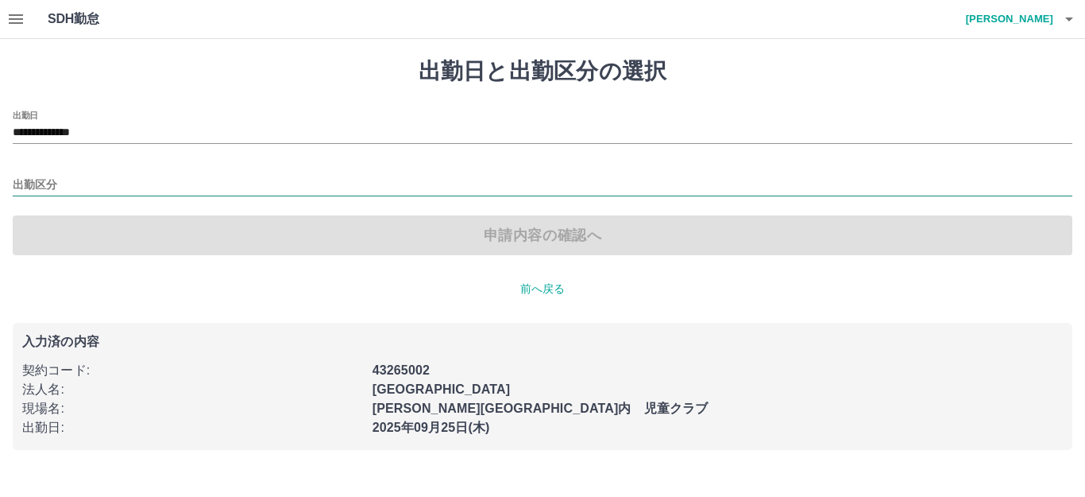
click at [87, 184] on input "出勤区分" at bounding box center [543, 186] width 1060 height 20
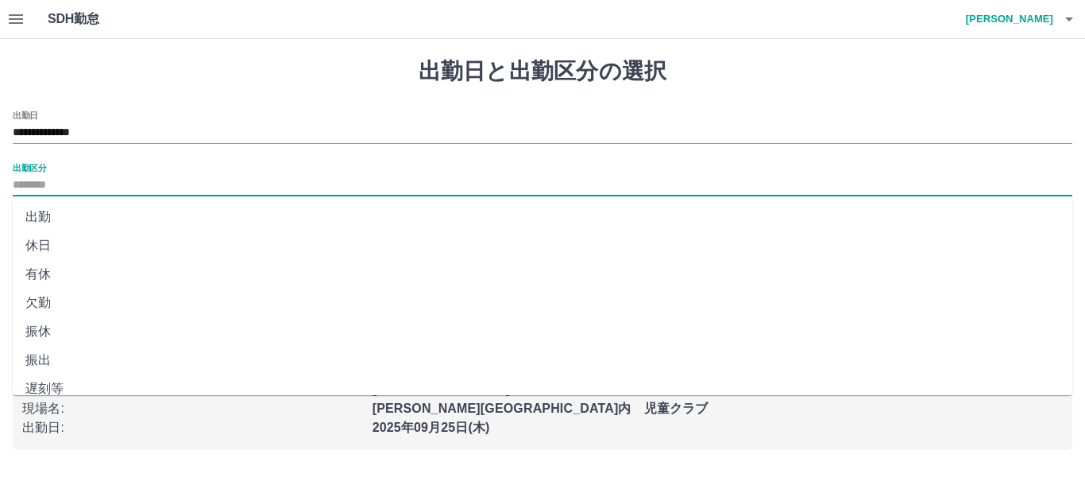
click at [69, 216] on li "出勤" at bounding box center [543, 217] width 1060 height 29
type input "**"
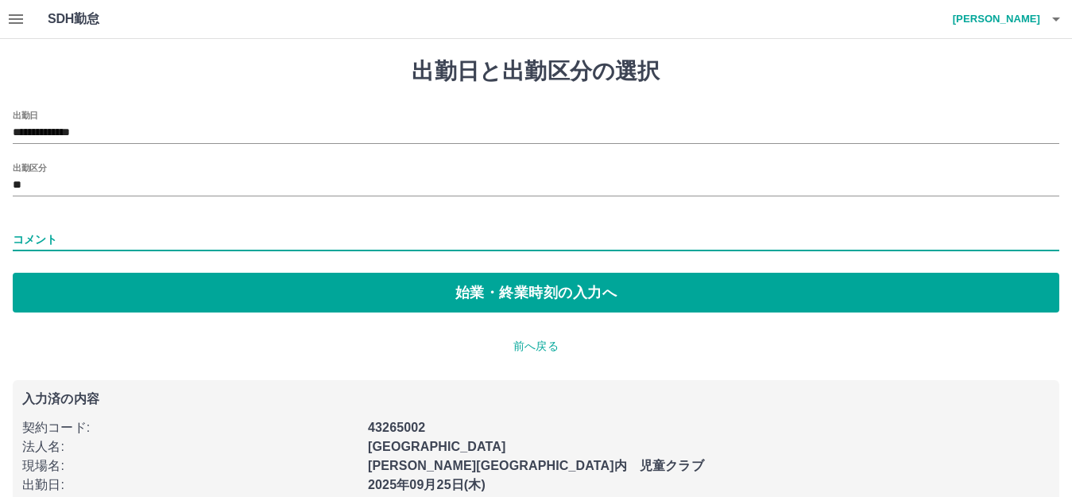
click at [269, 242] on input "コメント" at bounding box center [536, 239] width 1046 height 23
type input "**********"
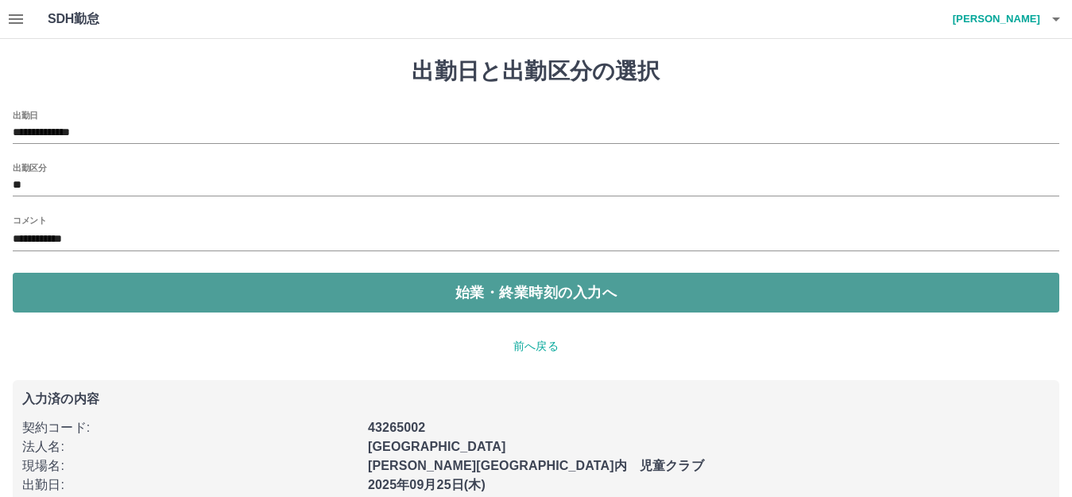
click at [474, 285] on button "始業・終業時刻の入力へ" at bounding box center [536, 293] width 1046 height 40
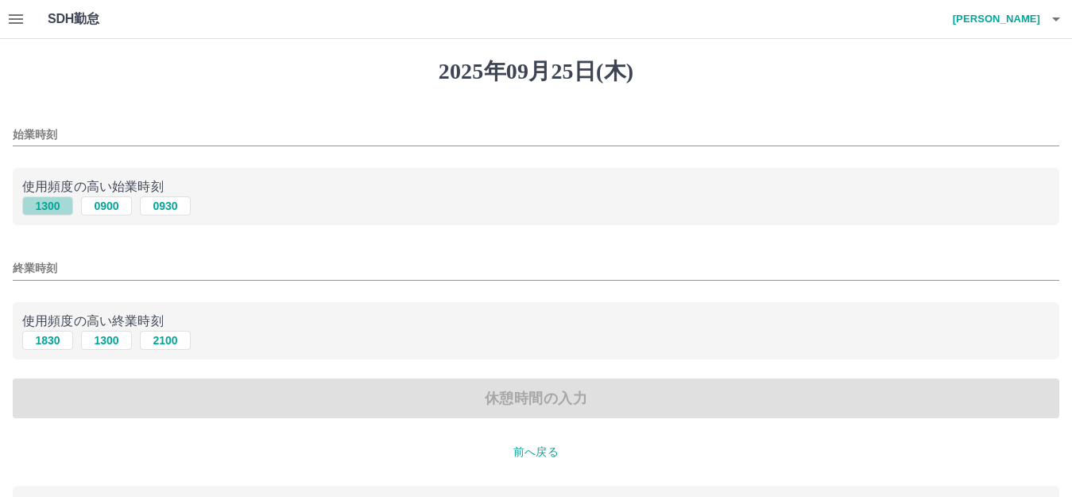
click at [52, 203] on button "1300" at bounding box center [47, 205] width 51 height 19
type input "****"
click at [44, 342] on button "1830" at bounding box center [47, 340] width 51 height 19
type input "****"
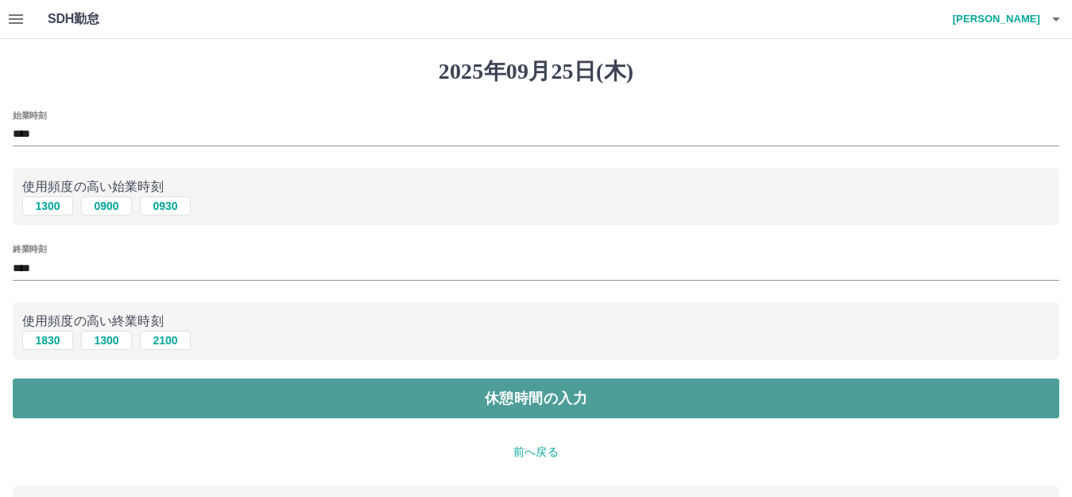
click at [514, 400] on button "休憩時間の入力" at bounding box center [536, 398] width 1046 height 40
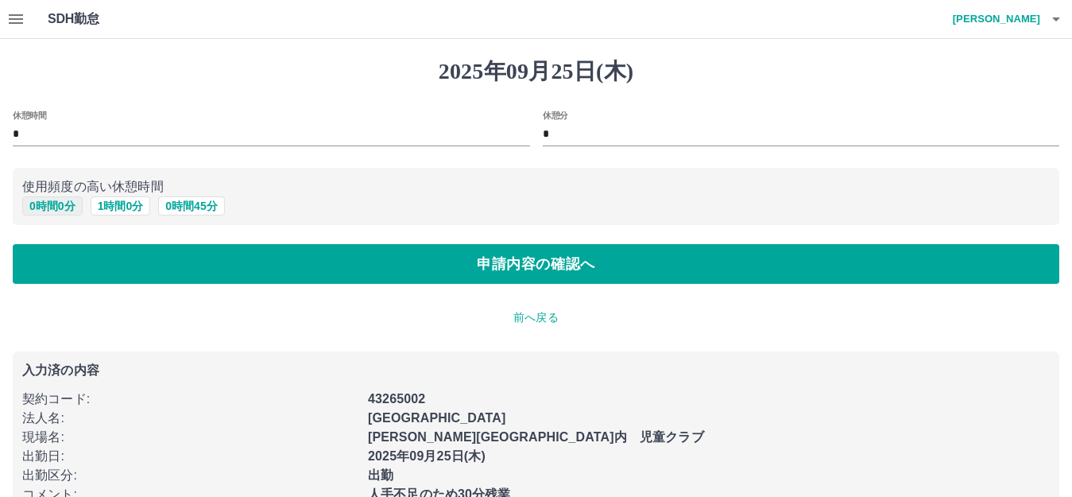
click at [61, 208] on button "0 時間 0 分" at bounding box center [52, 205] width 60 height 19
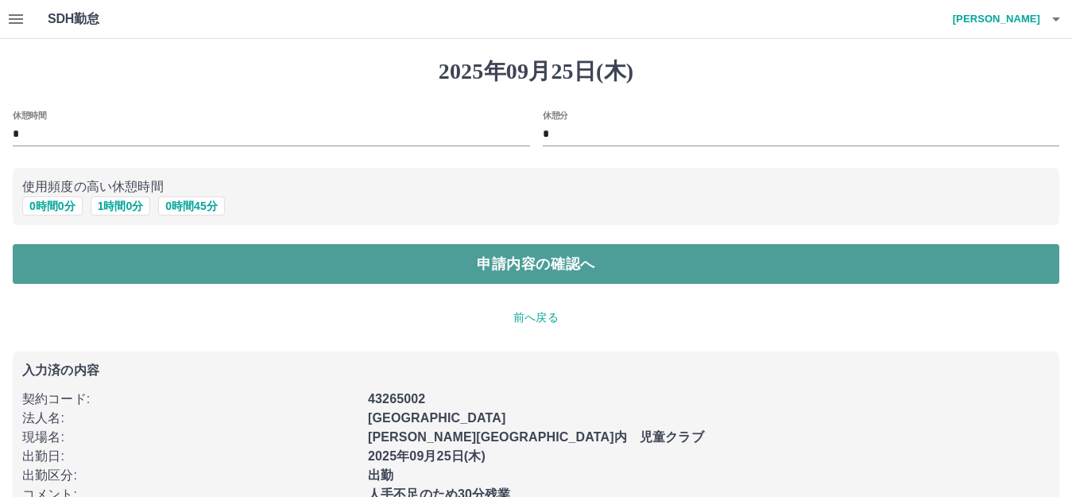
click at [489, 261] on button "申請内容の確認へ" at bounding box center [536, 264] width 1046 height 40
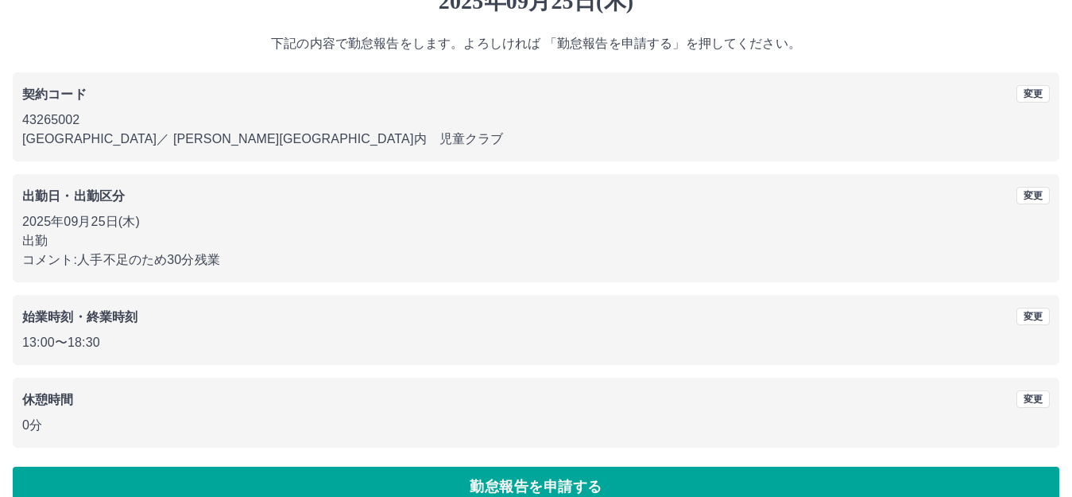
scroll to position [99, 0]
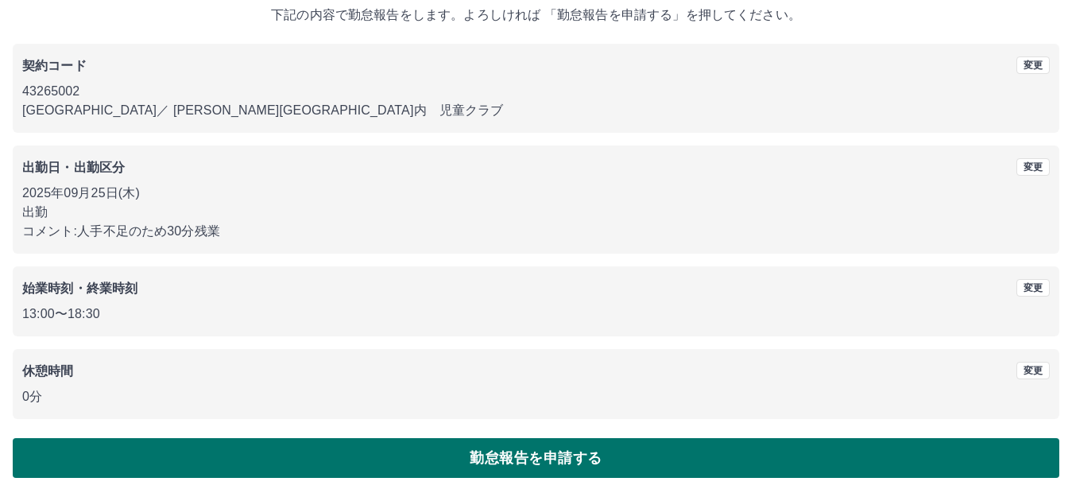
click at [548, 458] on button "勤怠報告を申請する" at bounding box center [536, 458] width 1046 height 40
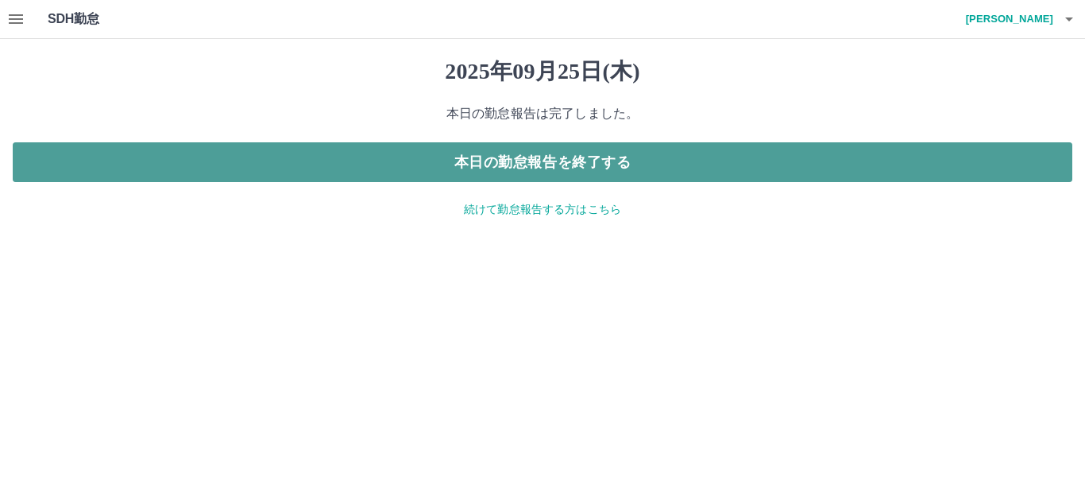
click at [566, 161] on button "本日の勤怠報告を終了する" at bounding box center [543, 162] width 1060 height 40
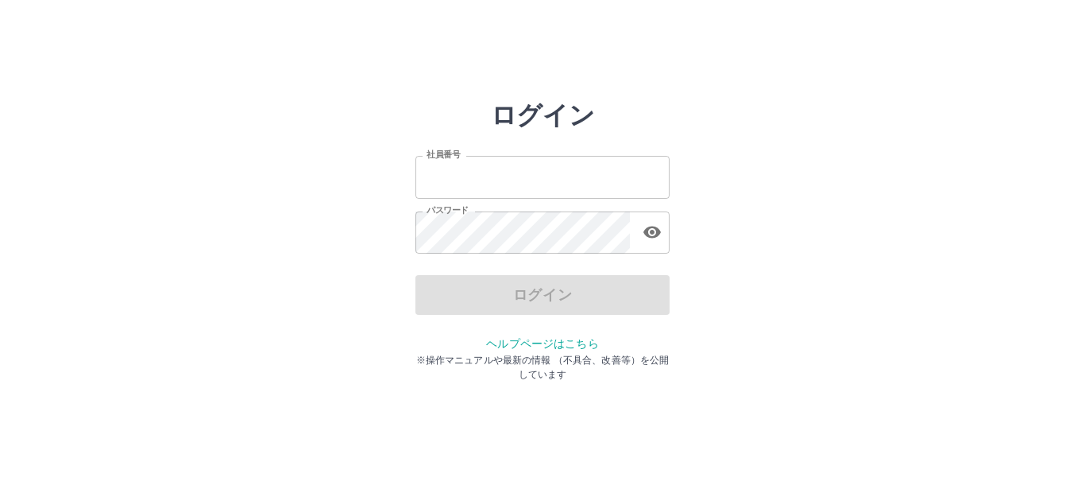
type input "*******"
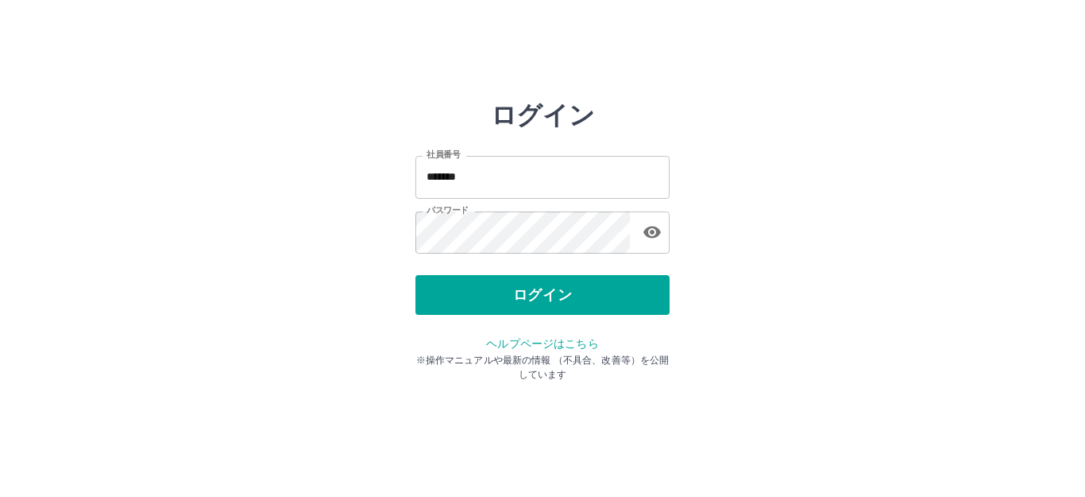
click at [542, 299] on div "ログイン" at bounding box center [543, 295] width 254 height 40
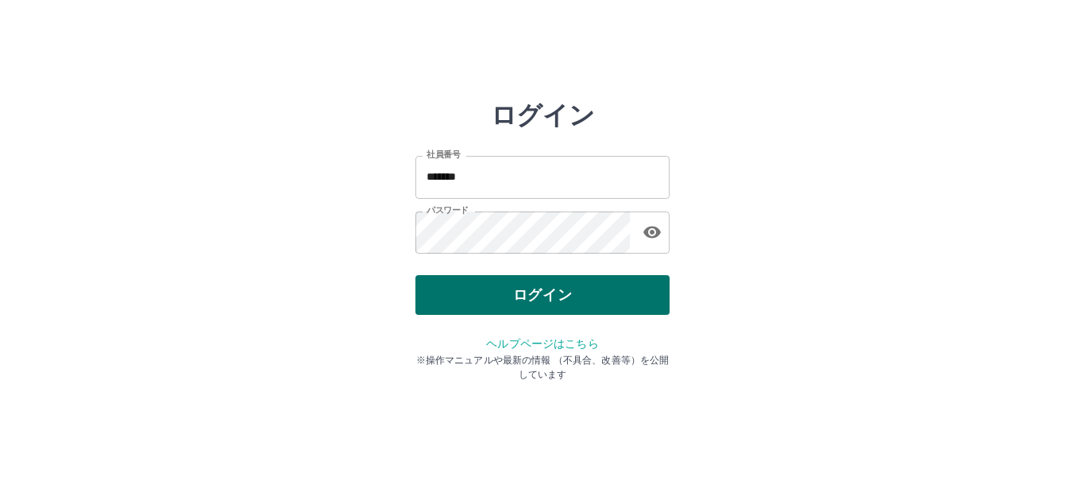
click at [538, 294] on button "ログイン" at bounding box center [543, 295] width 254 height 40
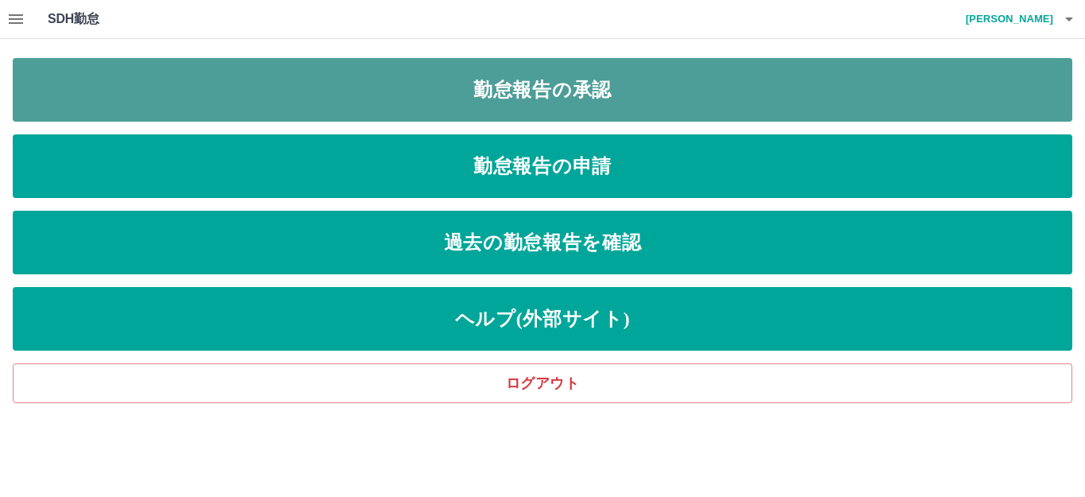
click at [543, 88] on link "勤怠報告の承認" at bounding box center [543, 90] width 1060 height 64
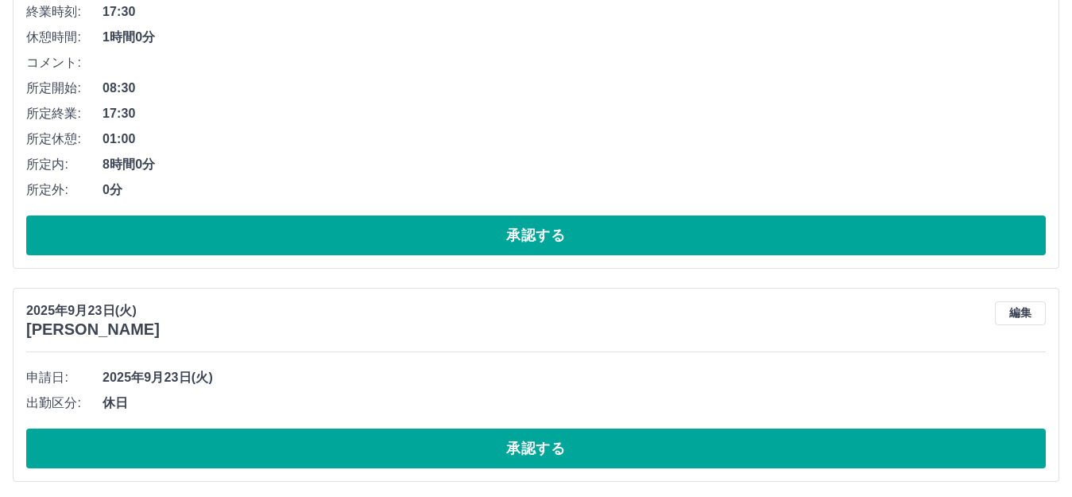
scroll to position [2329, 0]
